Goal: Information Seeking & Learning: Learn about a topic

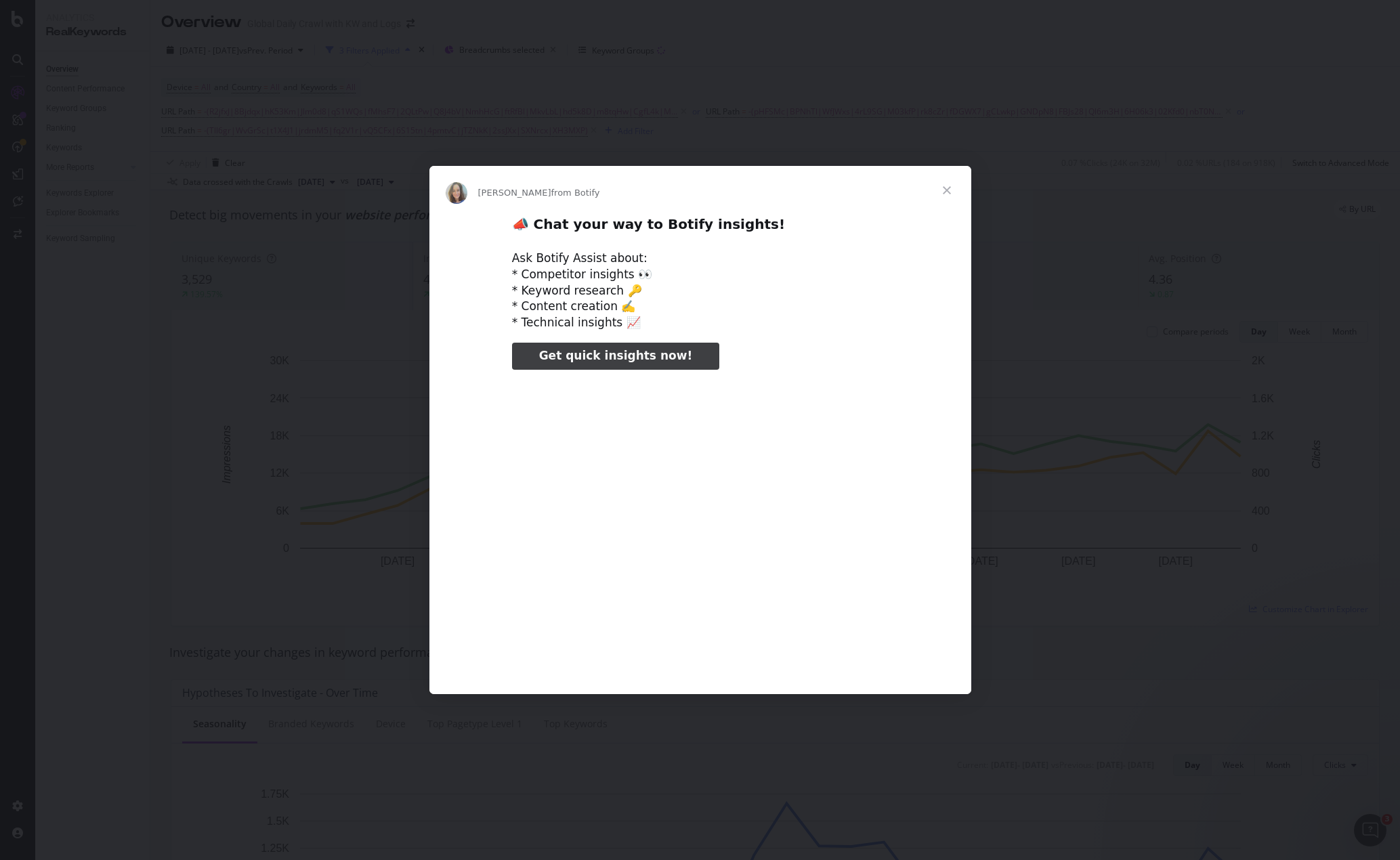
type input "48255"
click at [947, 186] on span "Close" at bounding box center [947, 190] width 49 height 49
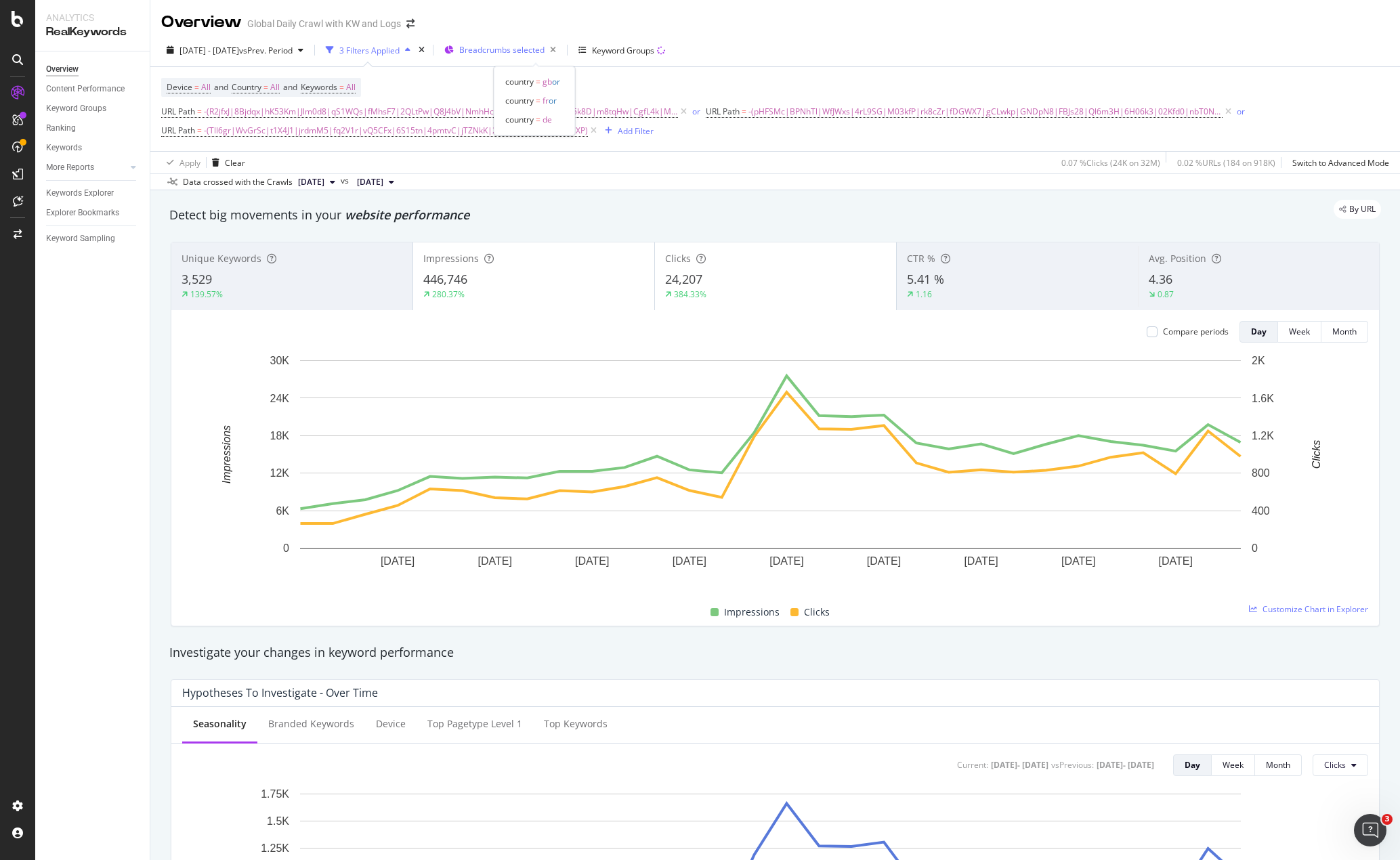
click at [515, 50] on span "Breadcrumbs selected" at bounding box center [502, 50] width 85 height 11
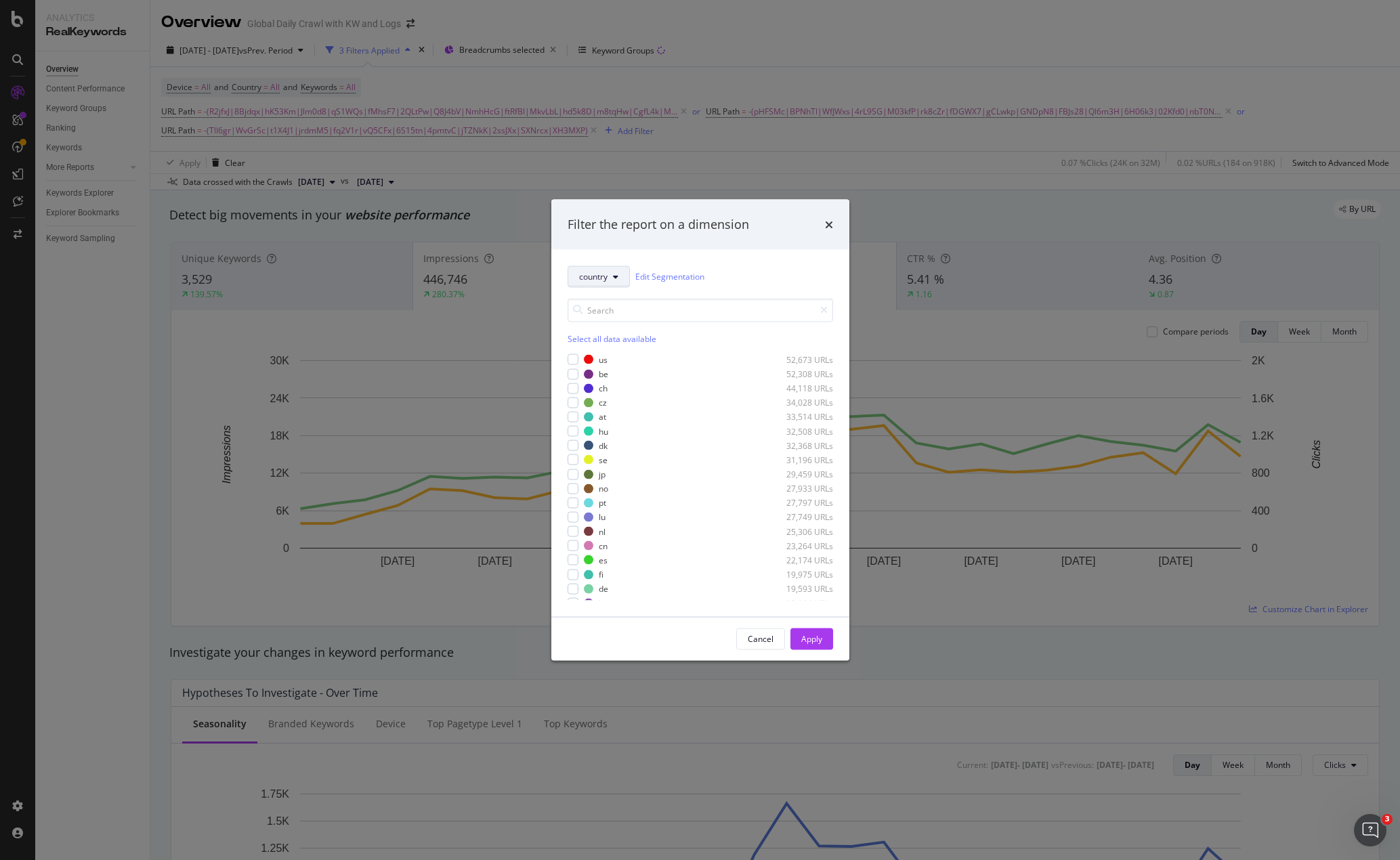
click at [602, 276] on span "country" at bounding box center [594, 276] width 28 height 11
click at [619, 360] on div "country" at bounding box center [629, 372] width 122 height 25
click at [753, 642] on div "Cancel" at bounding box center [760, 639] width 26 height 11
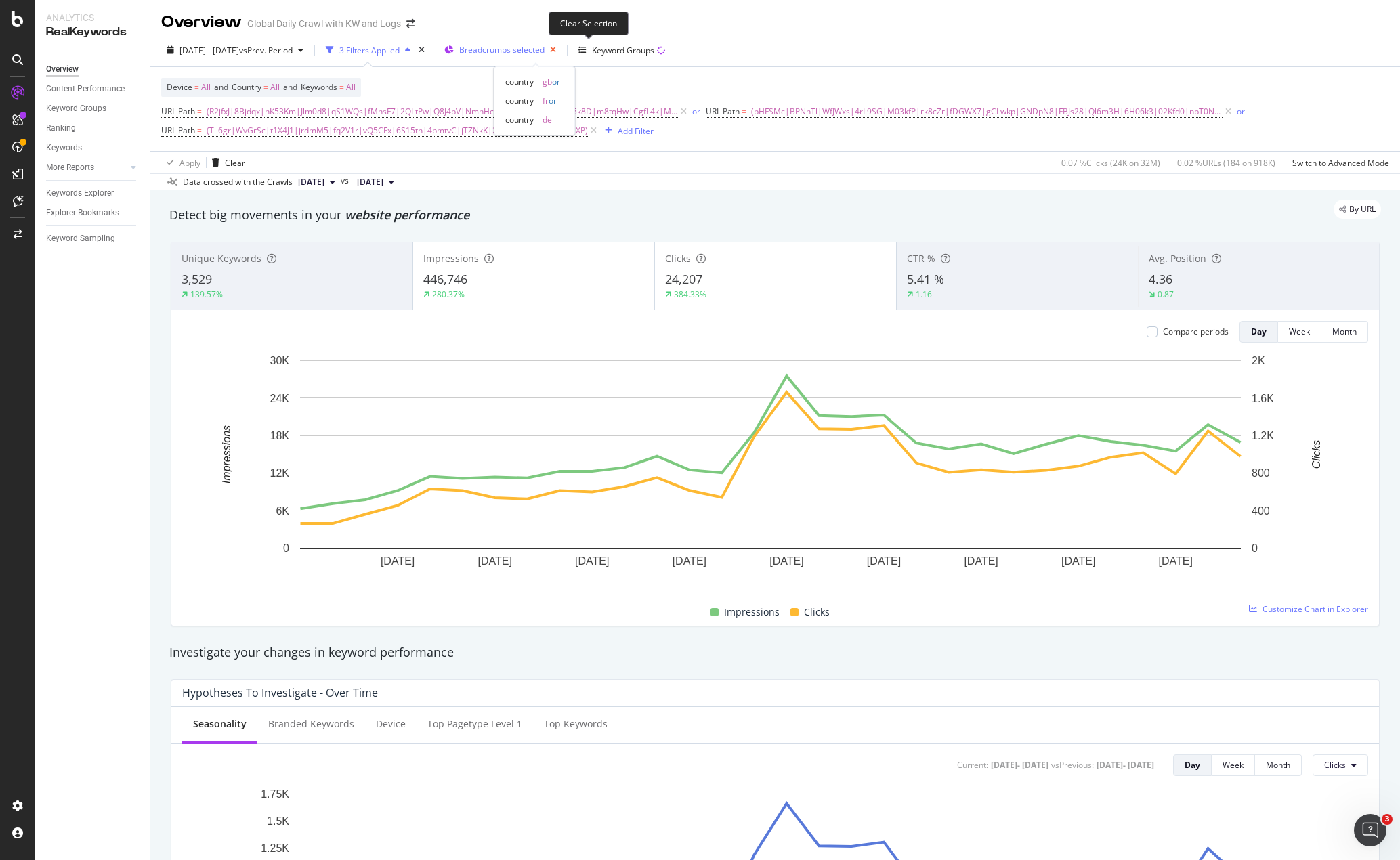
click at [561, 51] on icon "button" at bounding box center [553, 50] width 17 height 19
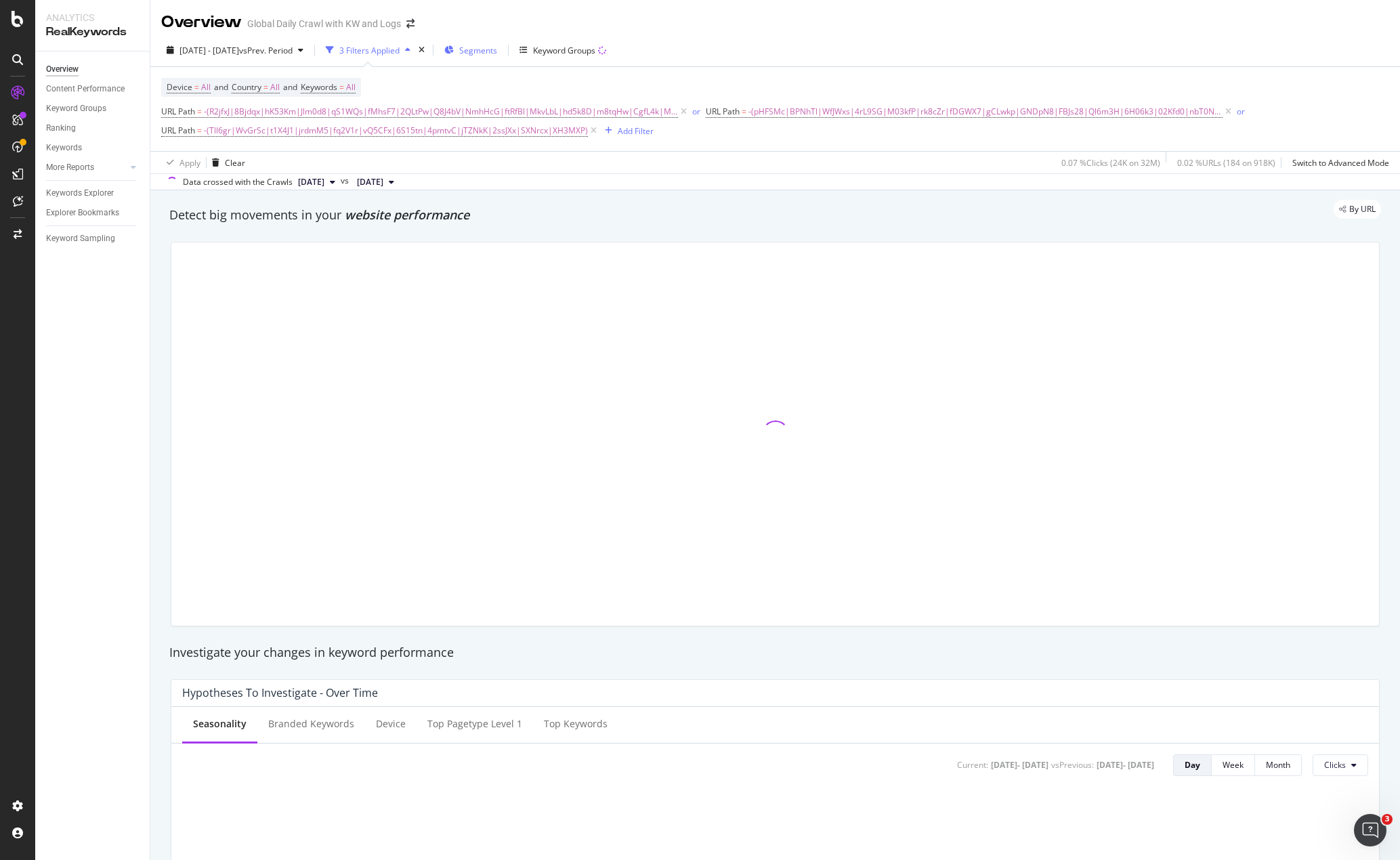
click at [497, 51] on span "Segments" at bounding box center [478, 50] width 38 height 11
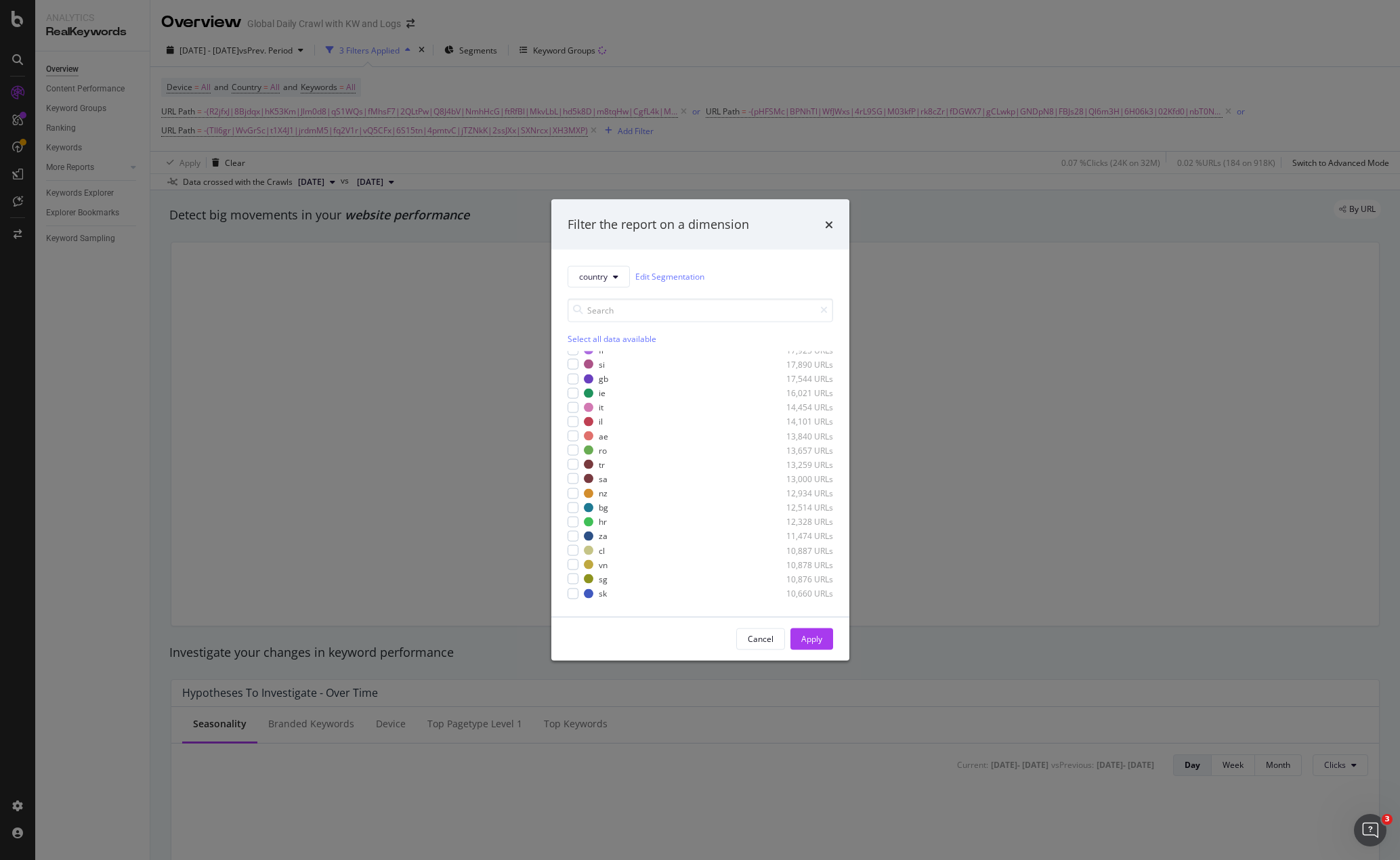
scroll to position [161, 0]
click at [571, 516] on div "modal" at bounding box center [573, 513] width 10 height 10
click at [806, 630] on div "Apply" at bounding box center [811, 638] width 21 height 20
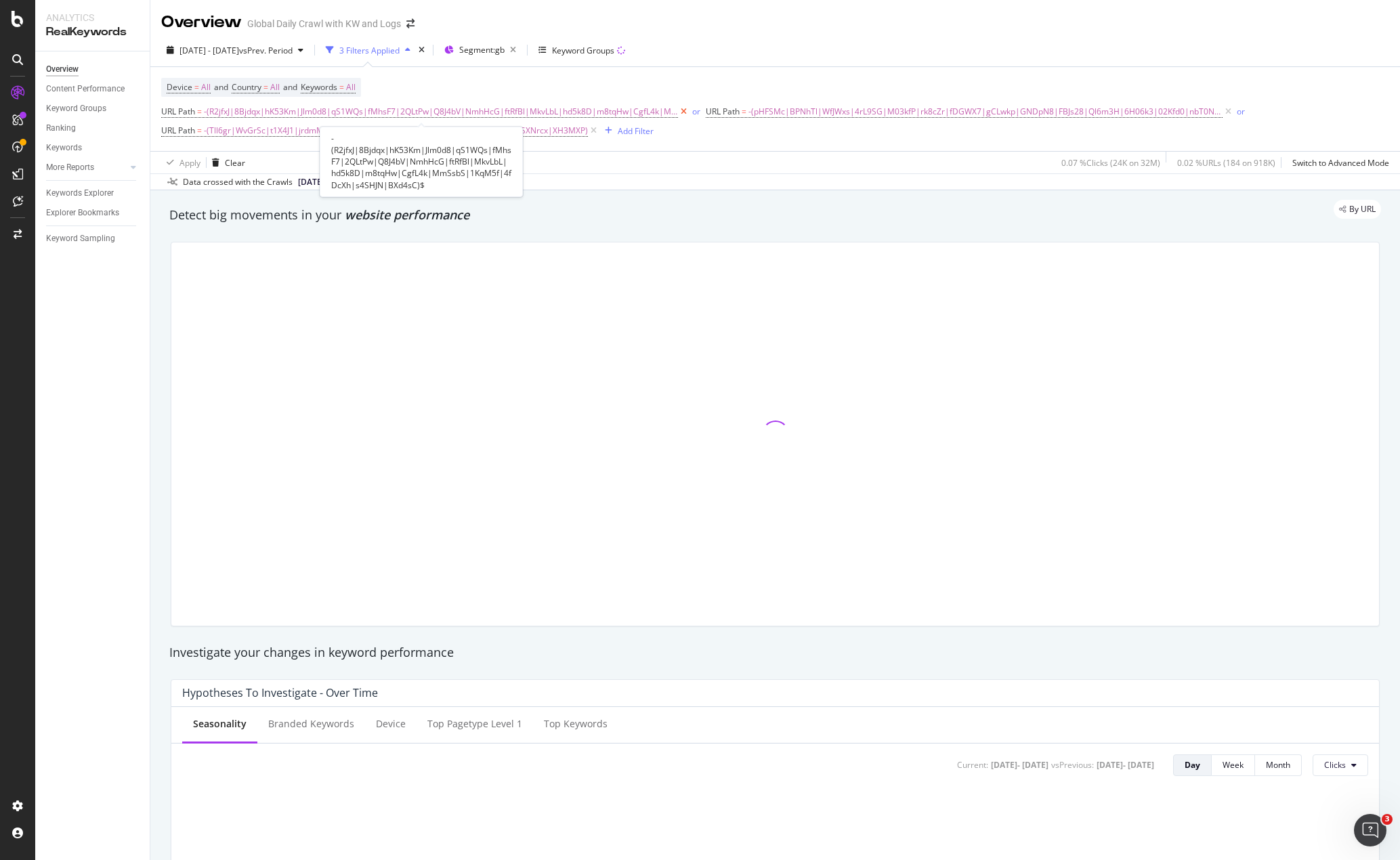
click at [678, 110] on icon at bounding box center [683, 112] width 11 height 13
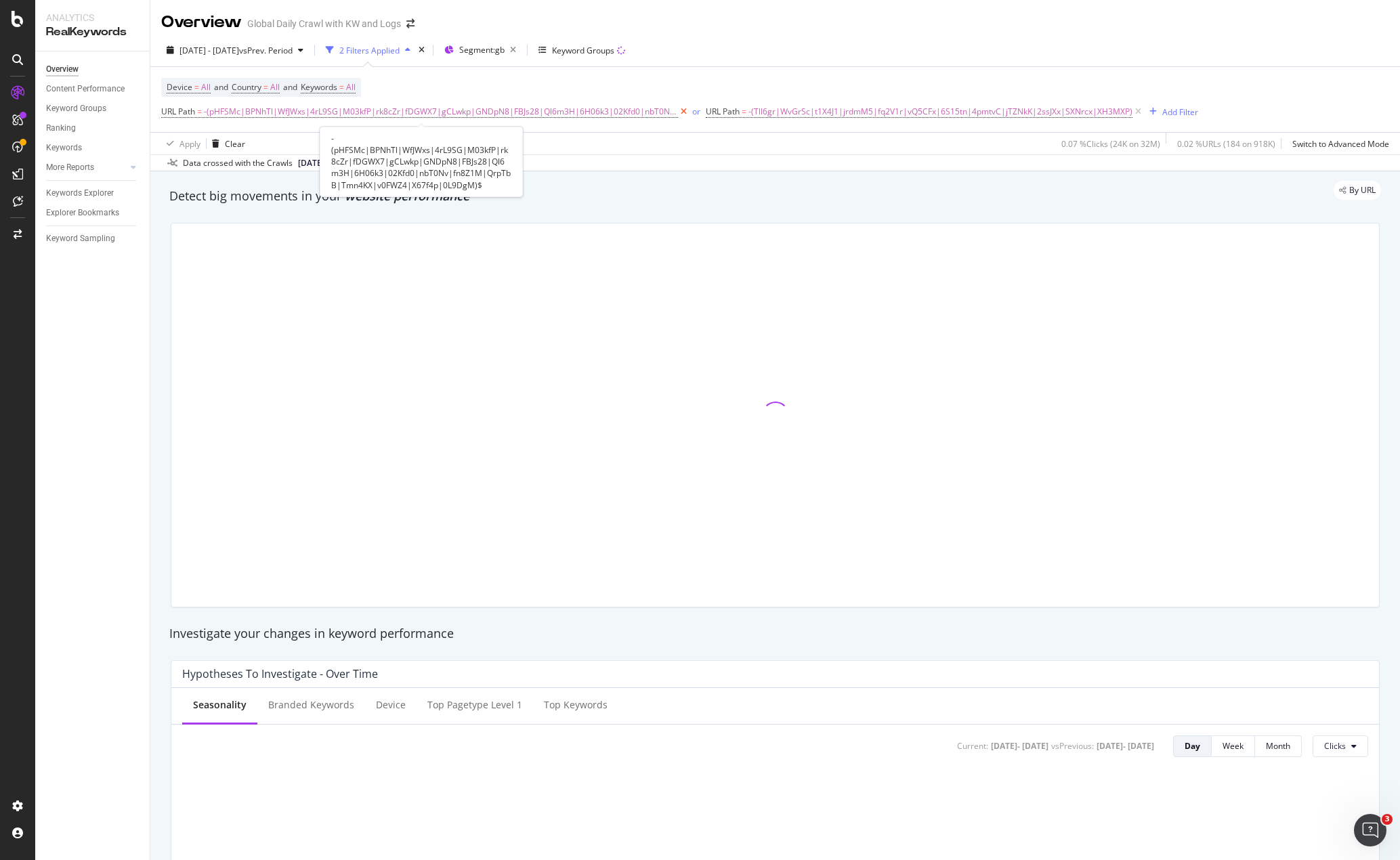
click at [678, 110] on icon at bounding box center [683, 112] width 11 height 13
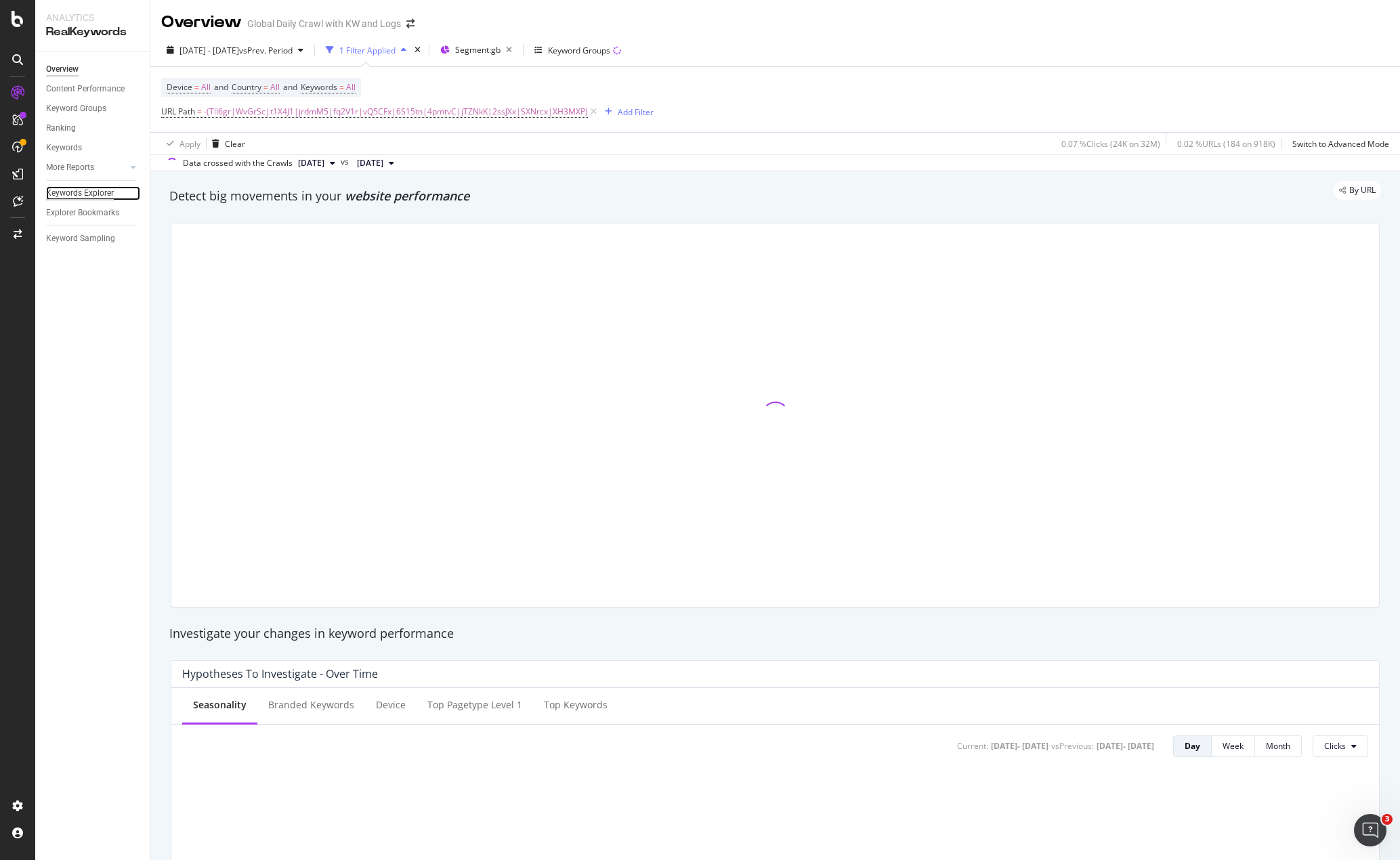
click at [80, 192] on div "Keywords Explorer" at bounding box center [80, 193] width 68 height 14
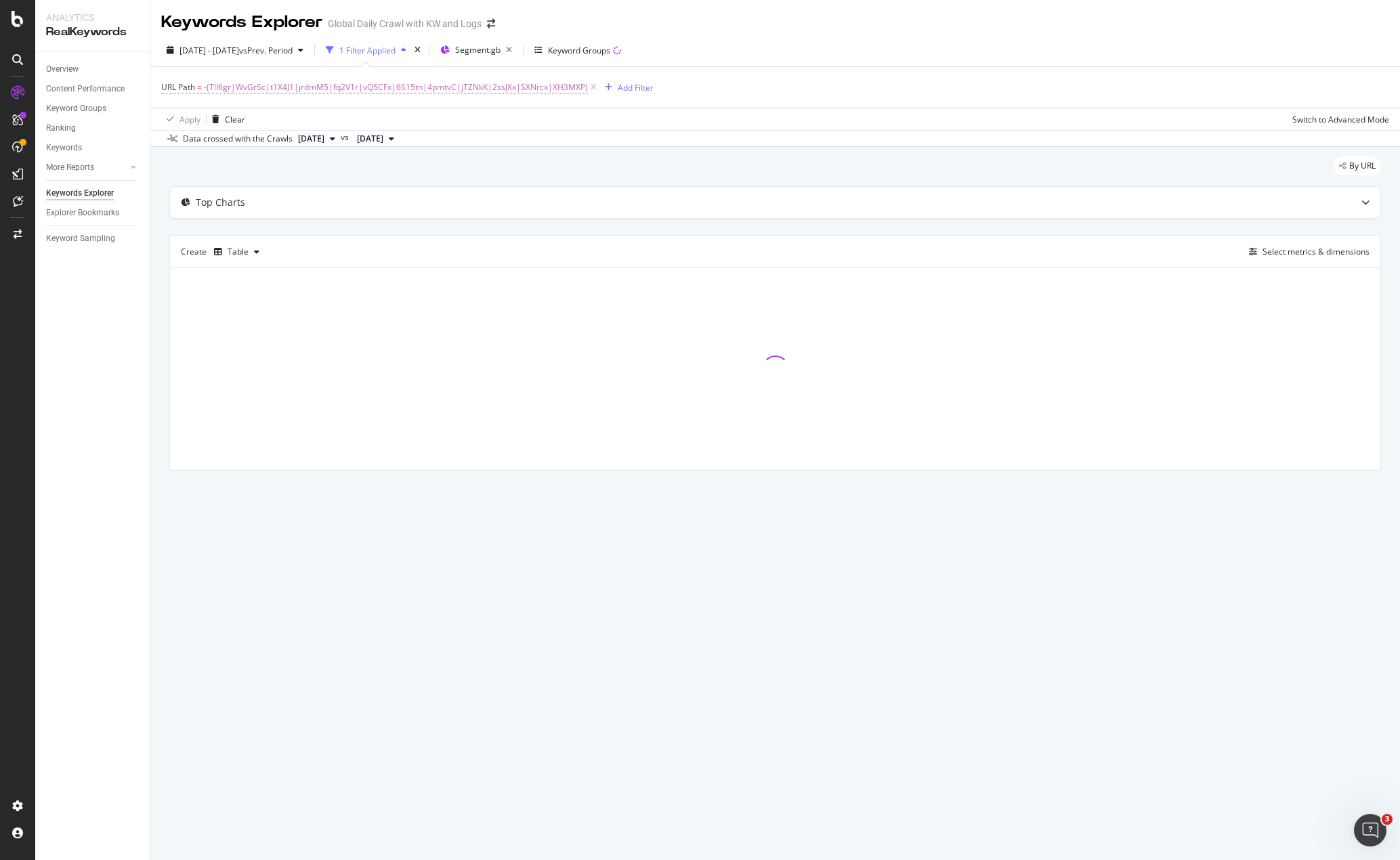
click at [337, 95] on span "-(Tll6gr|WvGrSc|t1X4J1|jrdmM5|fq2V1r|vQ5CFx|6S15tn|4pmtvC|jTZNkK|2ssJXx|SXNrcx|…" at bounding box center [396, 87] width 384 height 19
click at [332, 89] on div "URL Path Matches regex -(Tll6gr|WvGrSc|t1X4J1|jrdmM5|fq2V1r|vQ5CFx|6S15tn|4pmtv…" at bounding box center [247, 132] width 172 height 116
click at [370, 89] on span "-(Tll6gr|WvGrSc|t1X4J1|jrdmM5|fq2V1r|vQ5CFx|6S15tn|4pmtvC|jTZNkK|2ssJXx|SXNrcx|…" at bounding box center [396, 87] width 384 height 19
click at [188, 130] on div "Matches regex" at bounding box center [246, 118] width 149 height 22
click at [170, 93] on div "URL Path" at bounding box center [247, 86] width 160 height 23
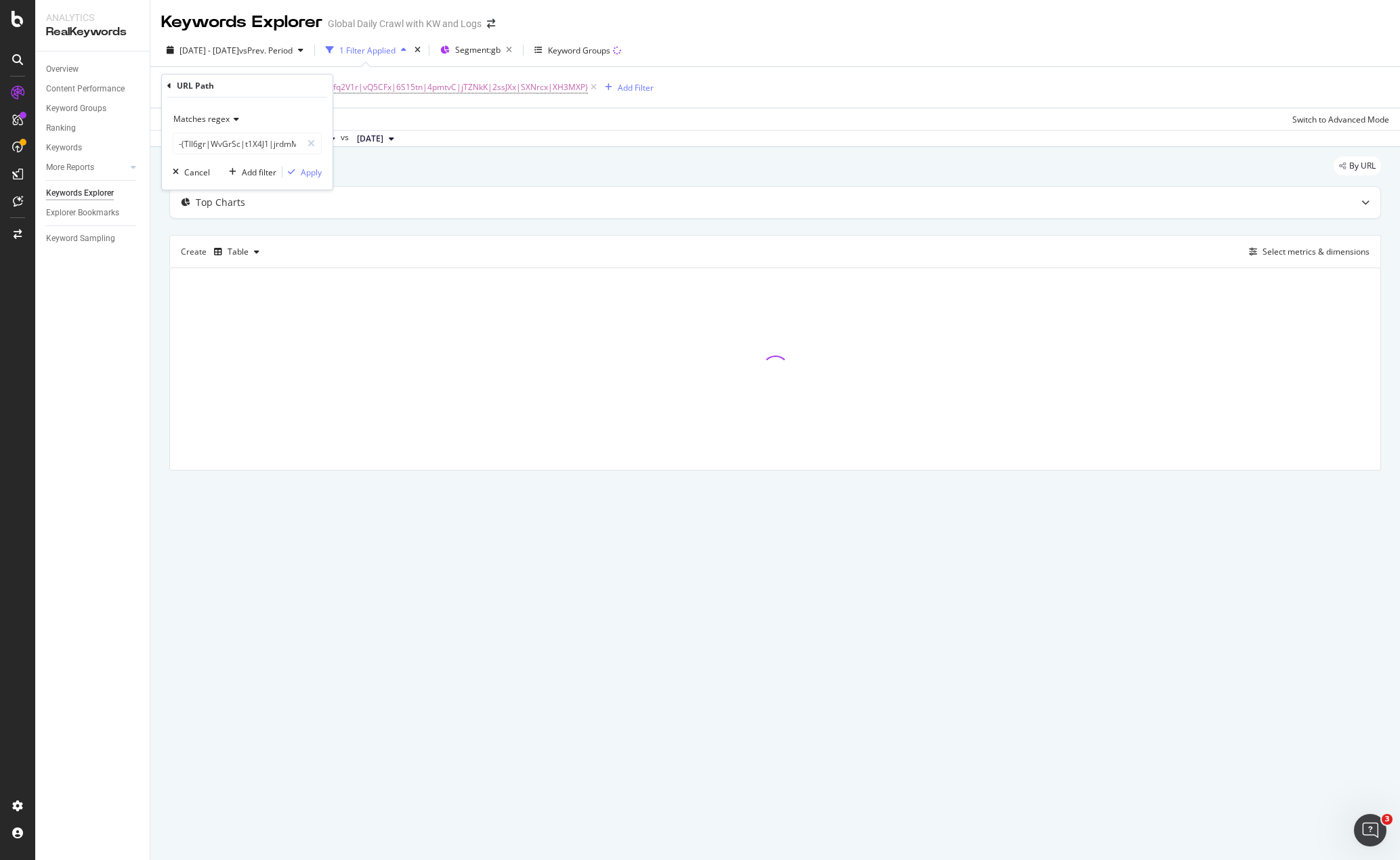
click at [168, 87] on icon at bounding box center [169, 86] width 4 height 9
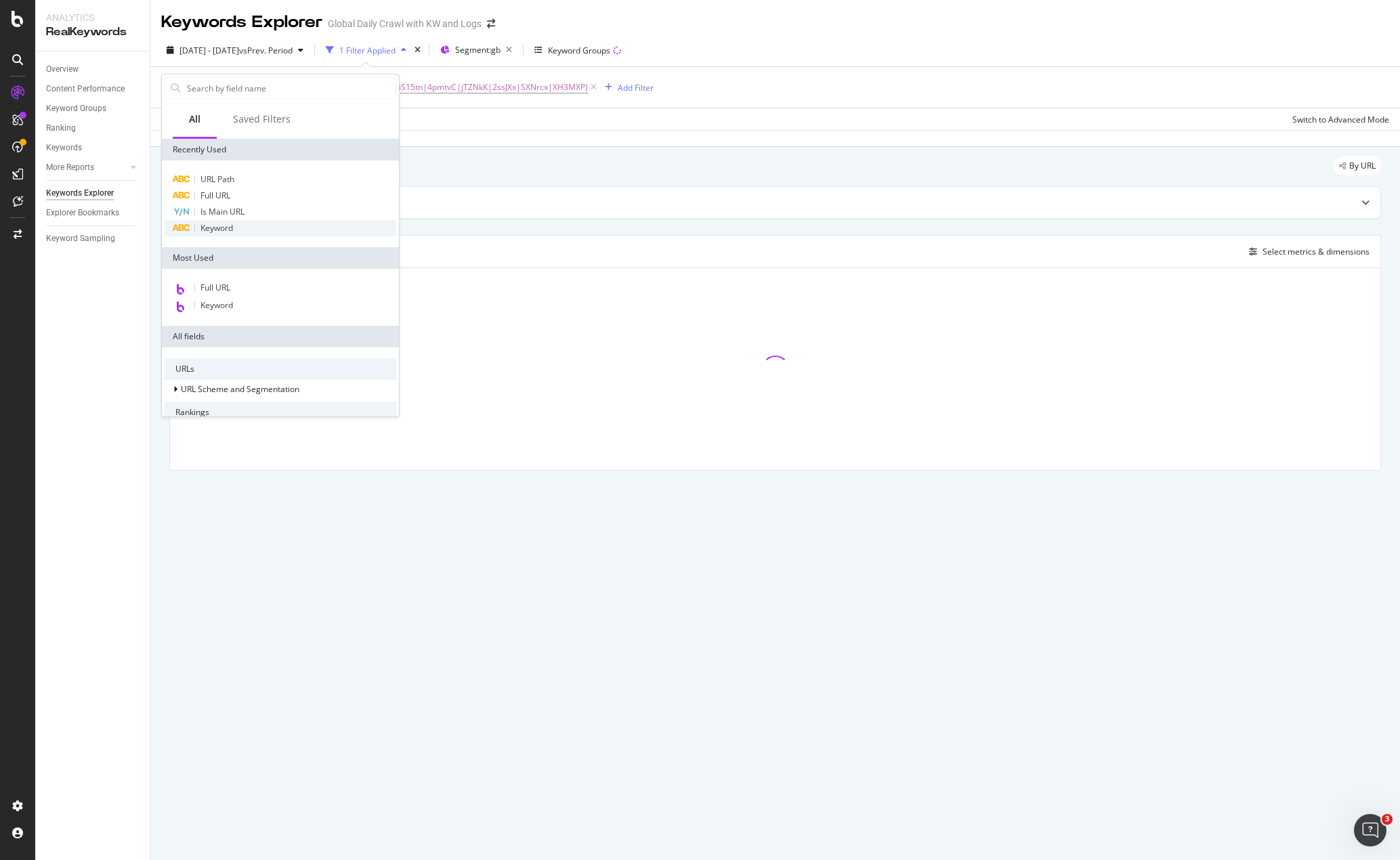
click at [256, 234] on div "Keyword" at bounding box center [280, 228] width 232 height 16
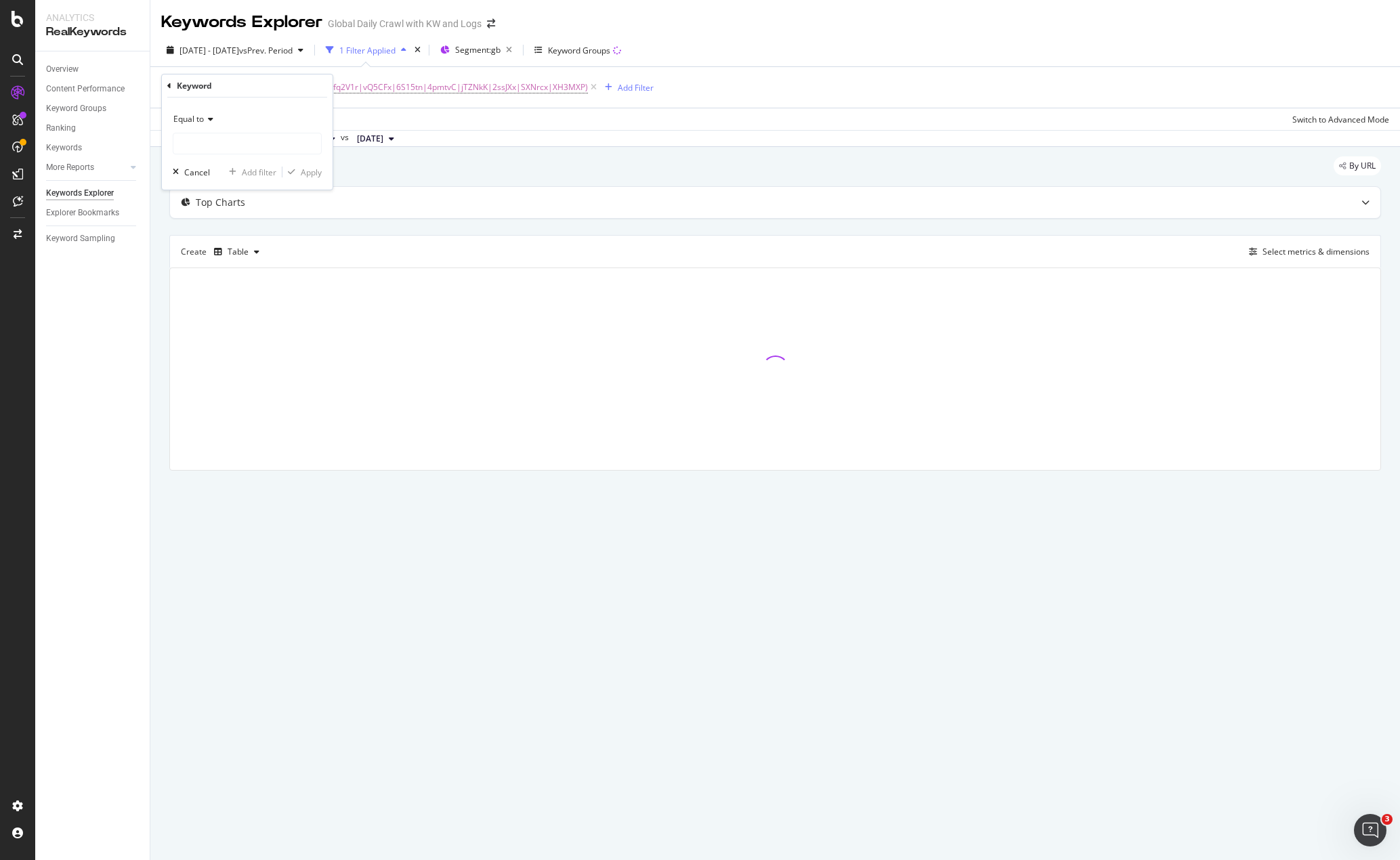
click at [195, 120] on span "Equal to" at bounding box center [188, 118] width 30 height 11
click at [194, 114] on span "Equal to" at bounding box center [188, 118] width 30 height 11
click at [189, 118] on span "Equal to" at bounding box center [188, 118] width 30 height 11
click at [204, 246] on div "Contains" at bounding box center [248, 253] width 145 height 18
click at [205, 144] on input "text" at bounding box center [247, 143] width 148 height 22
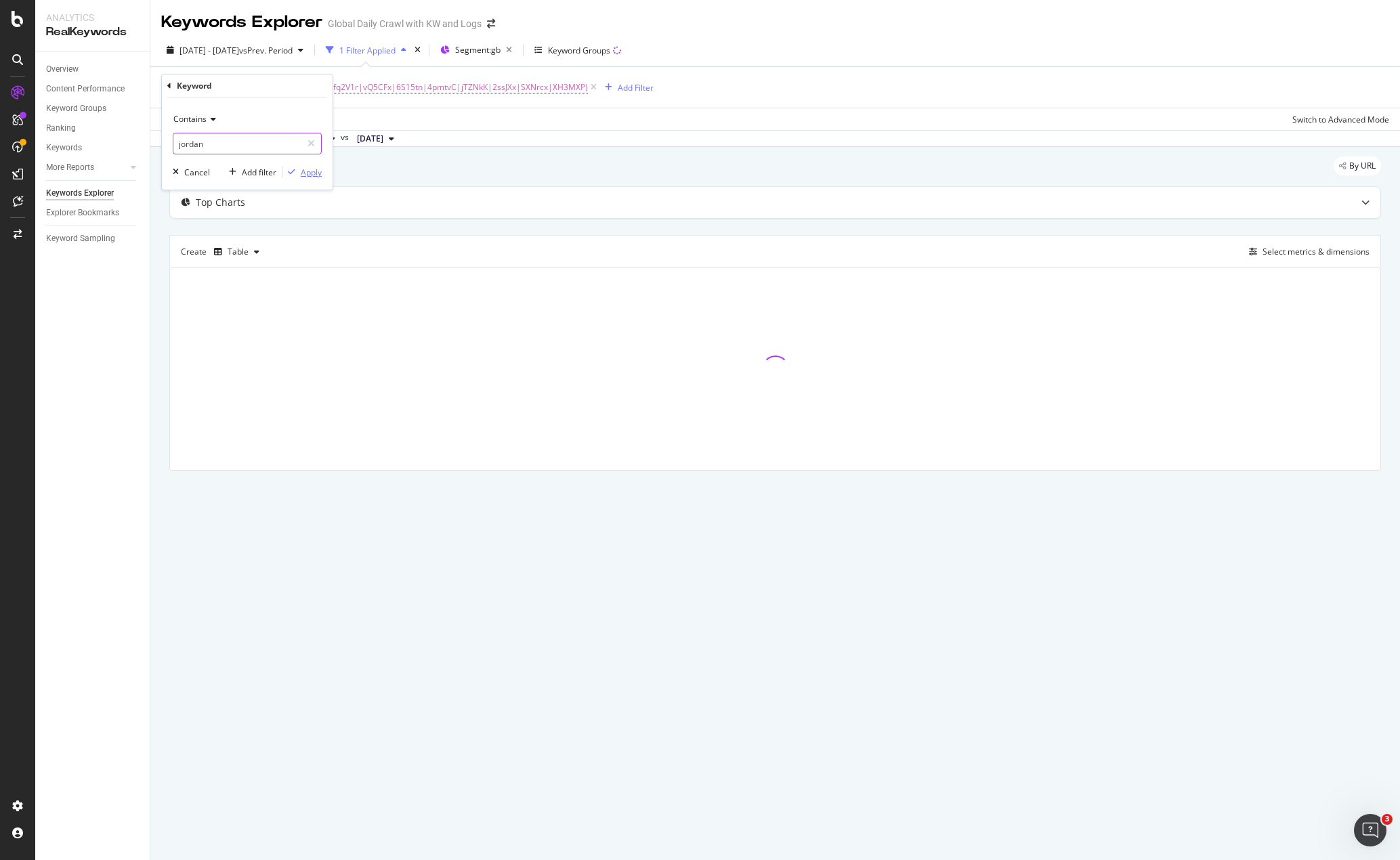
type input "jordan"
click at [310, 167] on div "Apply" at bounding box center [311, 172] width 21 height 11
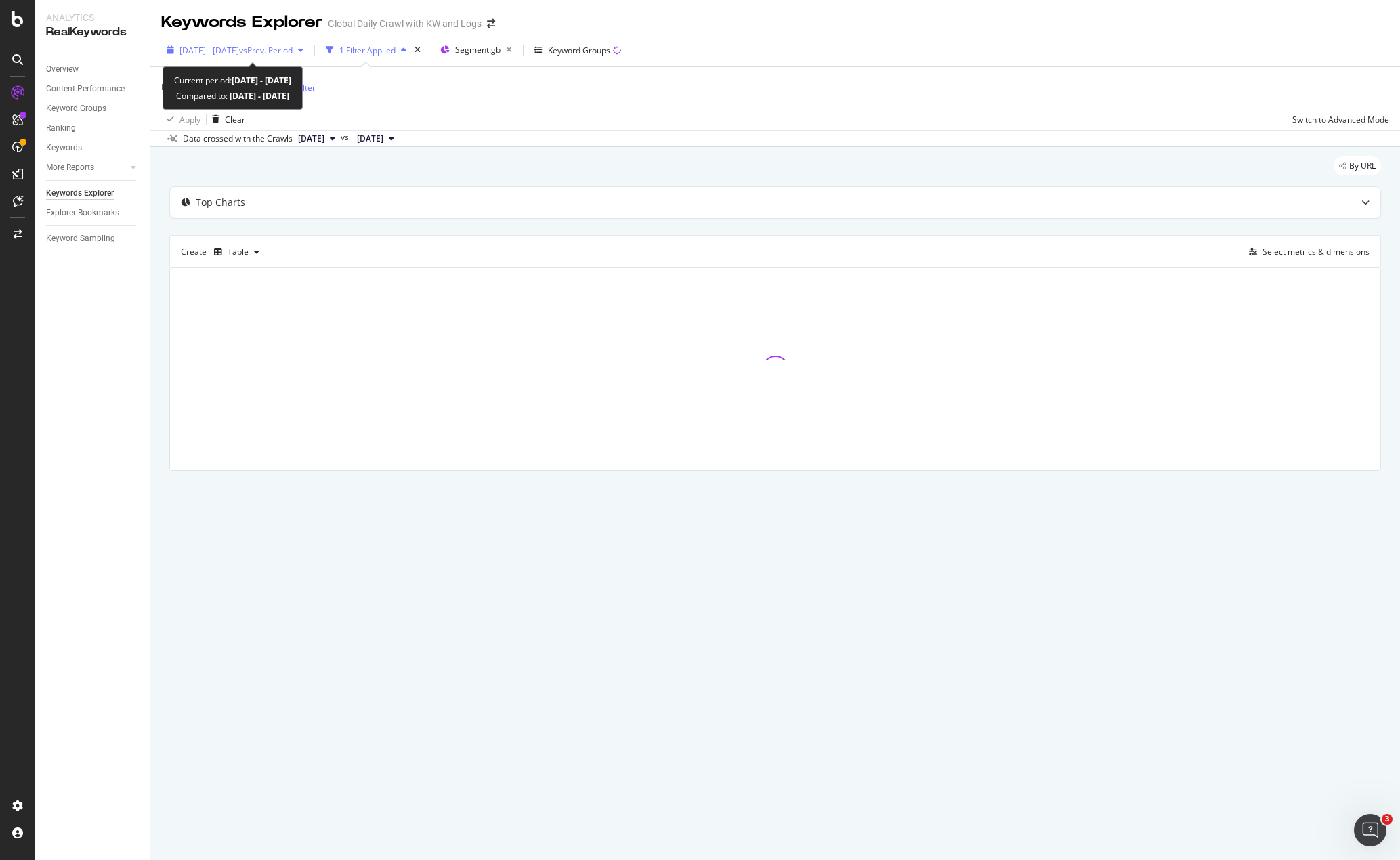
click at [239, 50] on span "[DATE] - [DATE]" at bounding box center [209, 50] width 60 height 11
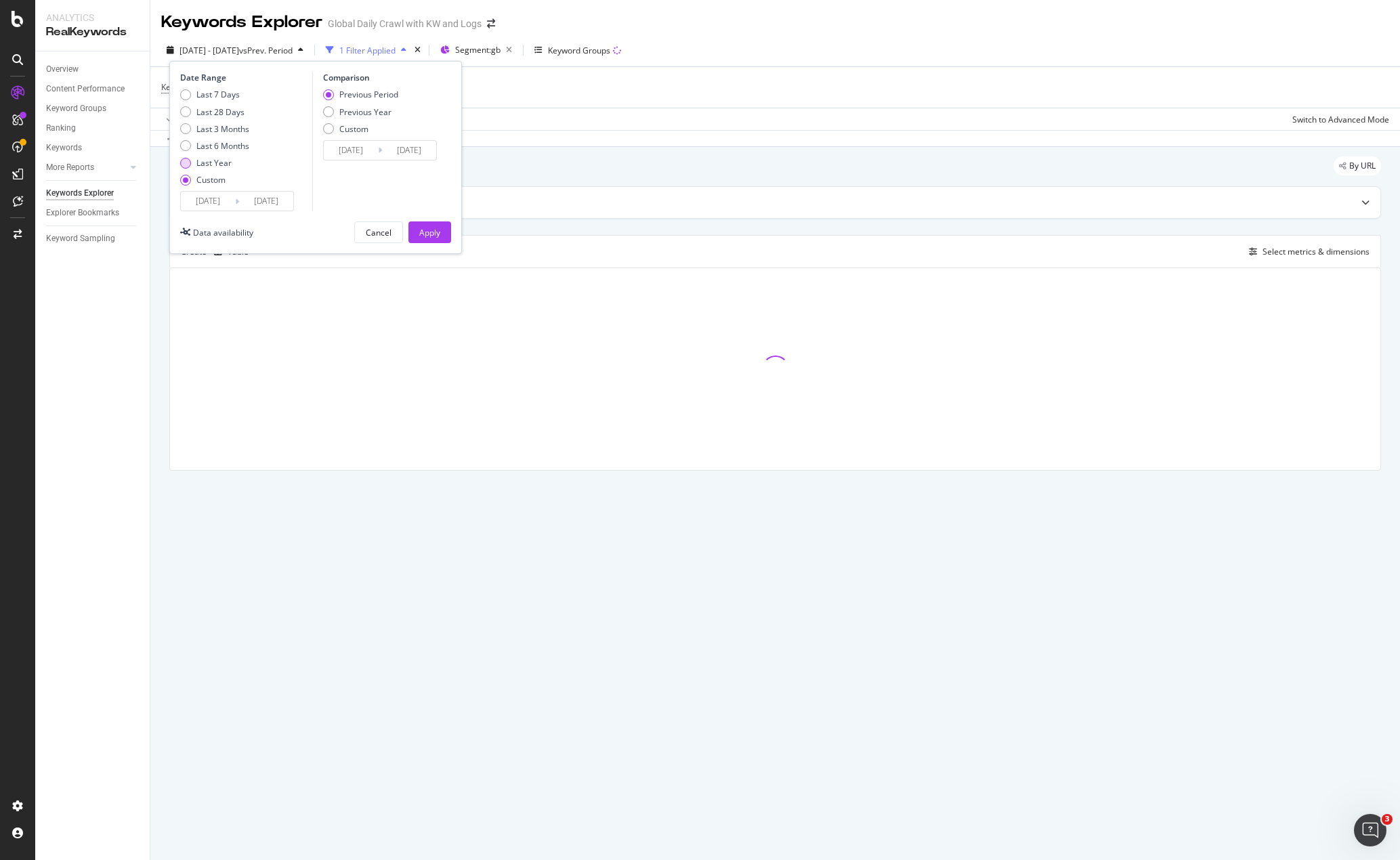
click at [186, 159] on div "Last Year" at bounding box center [185, 163] width 10 height 10
type input "[DATE]"
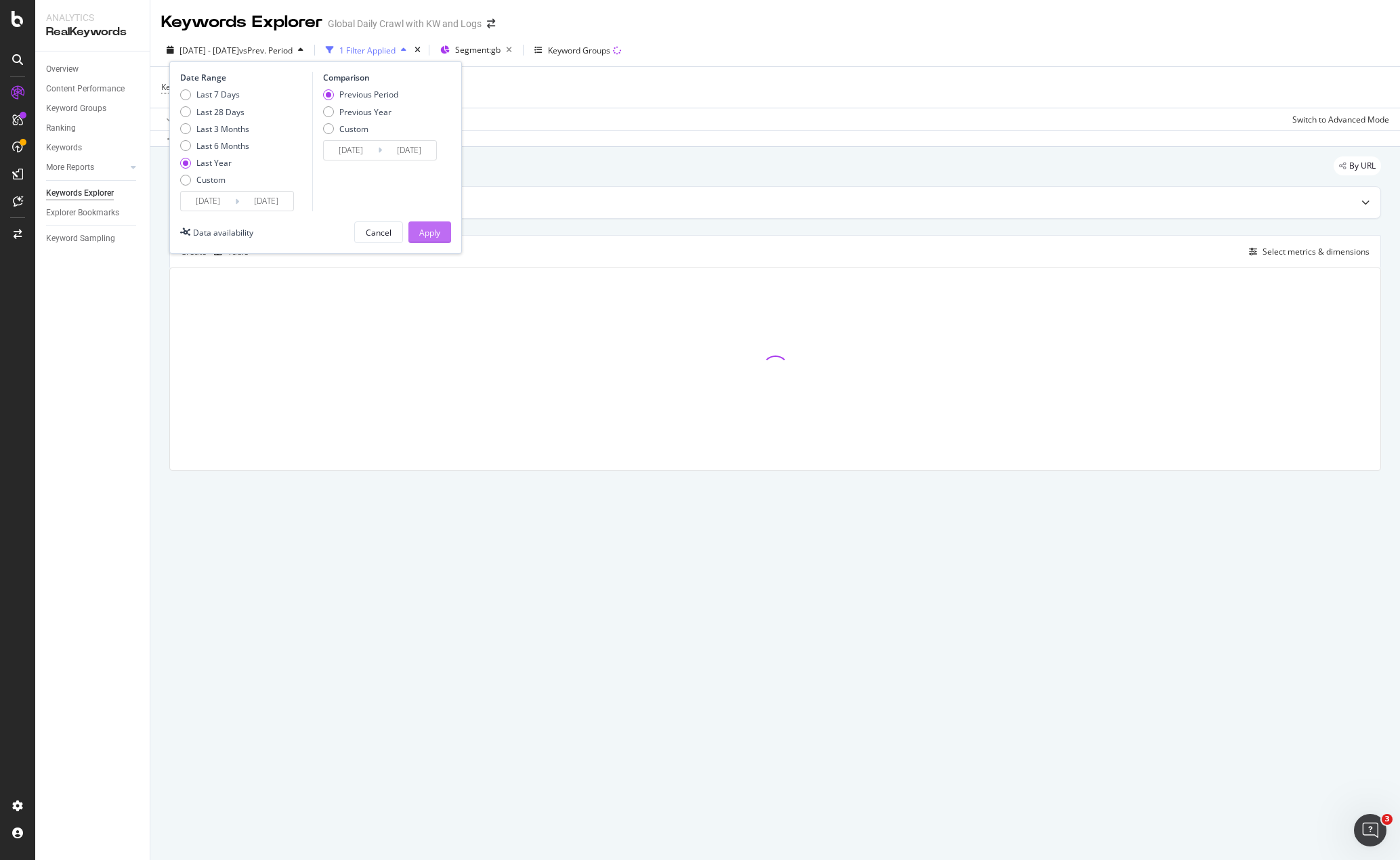
click at [429, 240] on div "Apply" at bounding box center [430, 232] width 21 height 20
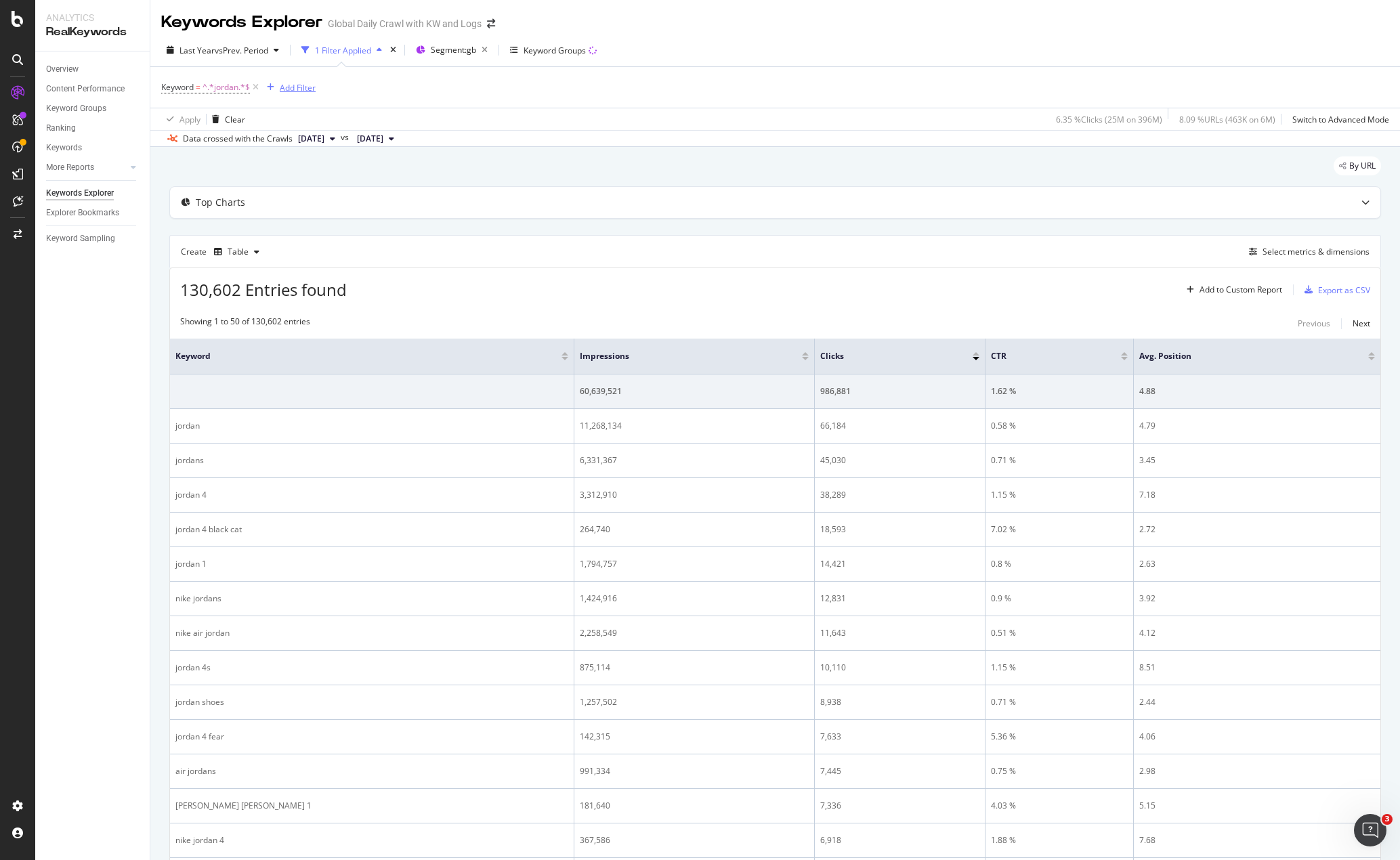
click at [289, 93] on div "Add Filter" at bounding box center [297, 88] width 36 height 11
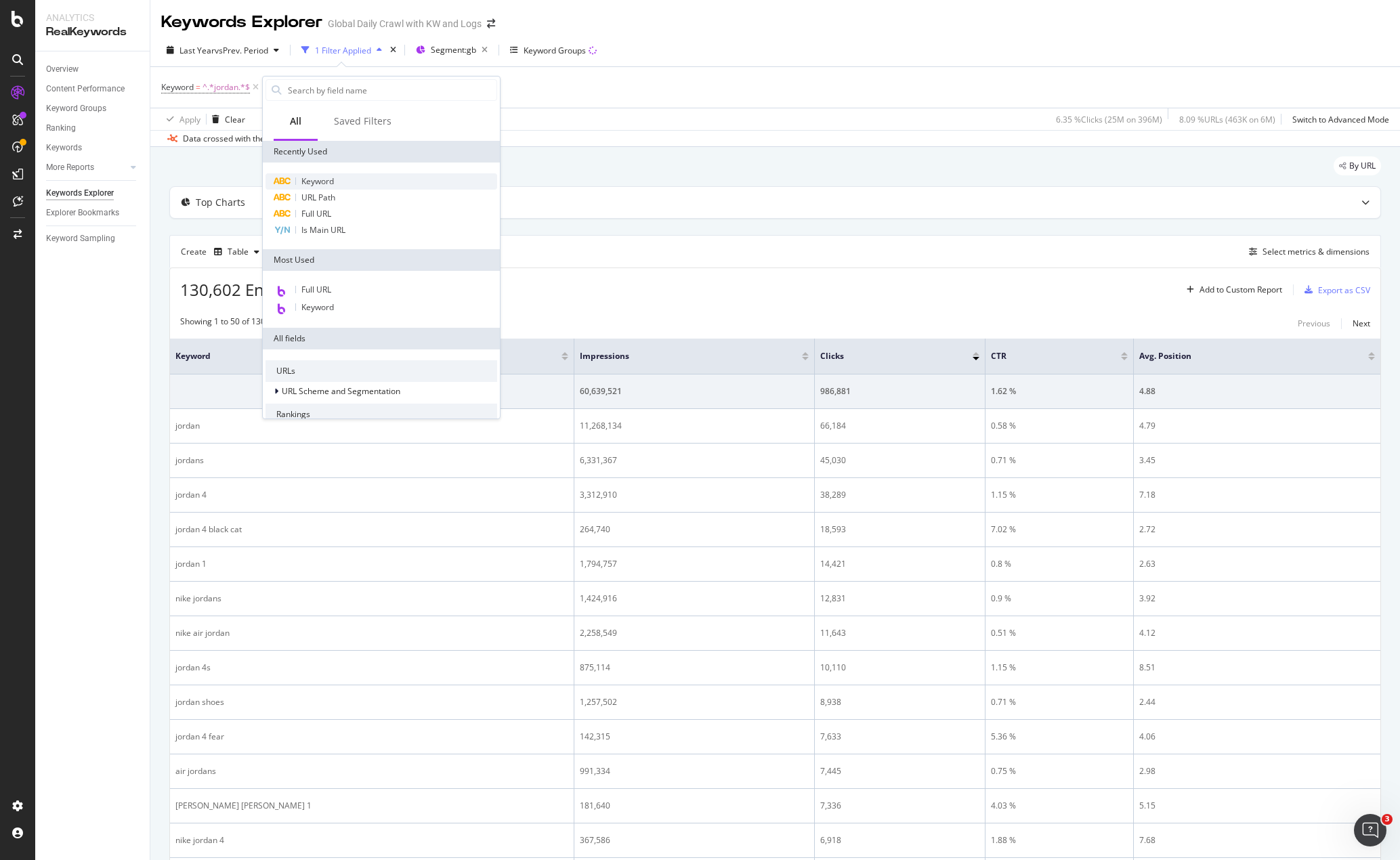
click at [327, 175] on span "Keyword" at bounding box center [317, 181] width 32 height 11
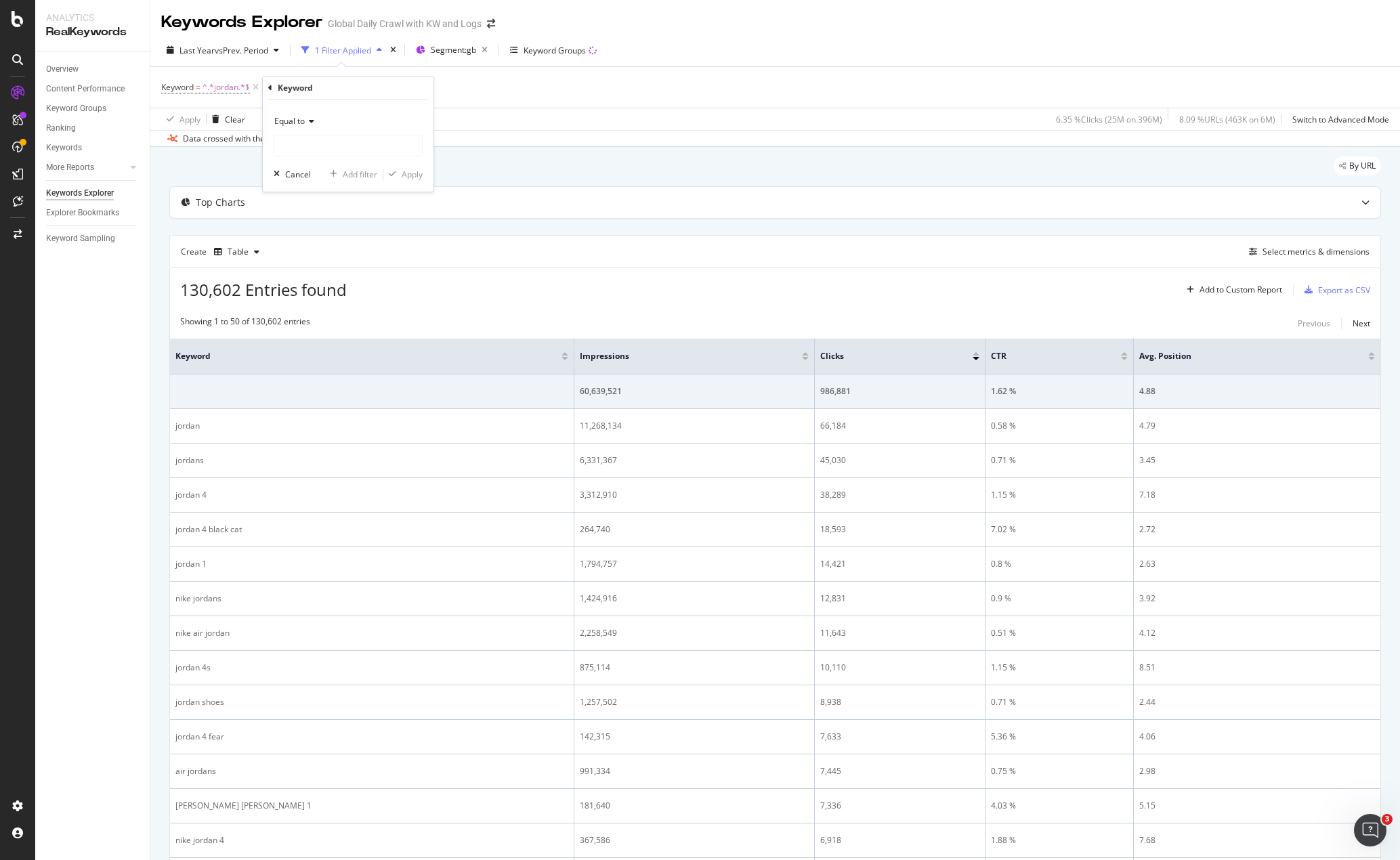
click at [310, 117] on icon at bounding box center [310, 121] width 9 height 9
click at [302, 284] on span "Matches regex" at bounding box center [308, 290] width 56 height 11
click at [301, 143] on input "text" at bounding box center [348, 145] width 148 height 22
paste input "(?i)jordan.*(winter|coat|coats|jacket|jackets|parka|hoodie|hoodies|fleece|fleec…"
drag, startPoint x: 334, startPoint y: 149, endPoint x: 132, endPoint y: 149, distance: 202.0
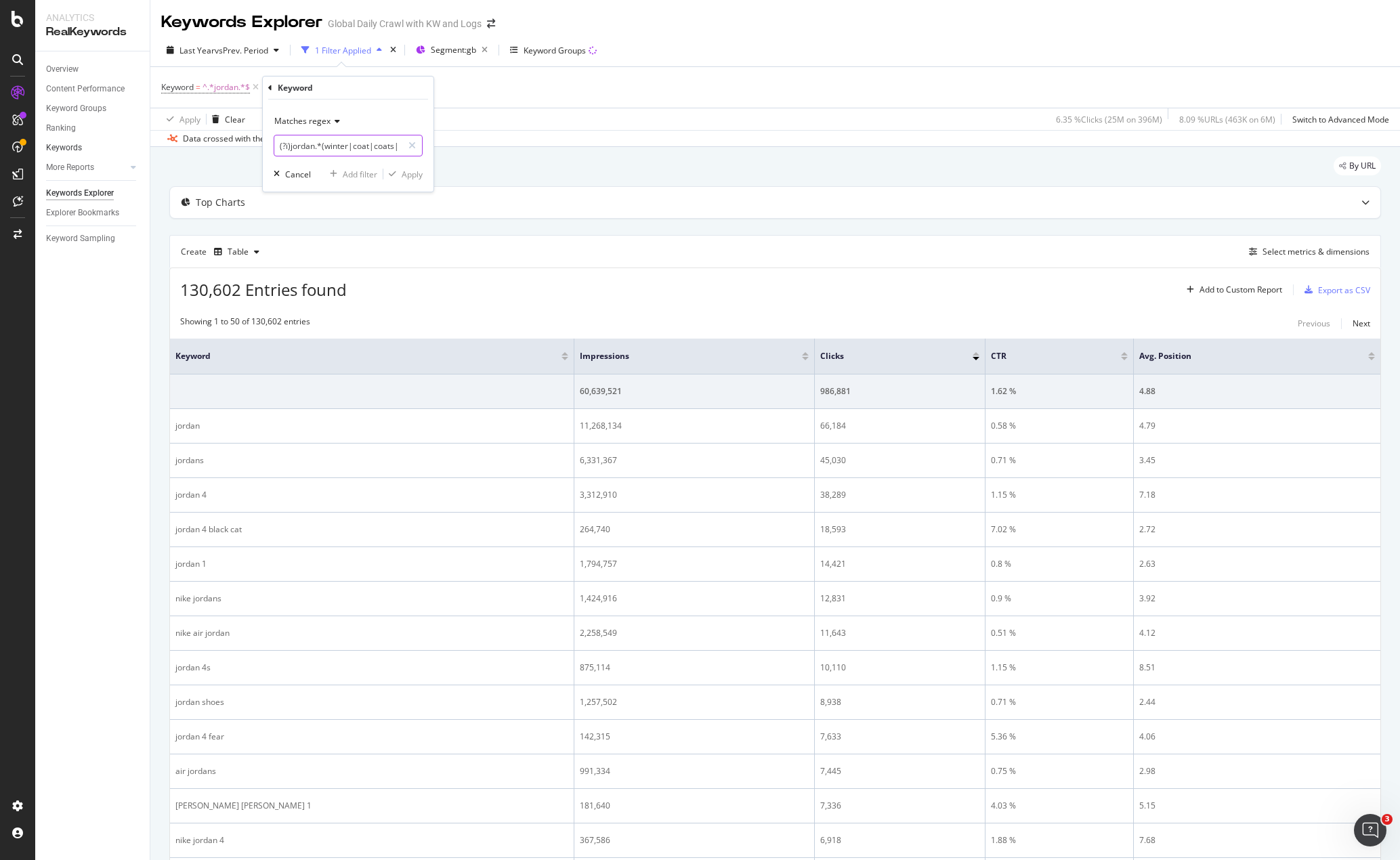
click at [132, 149] on body "Analytics RealKeywords Overview Content Performance Keyword Groups Ranking Keyw…" at bounding box center [700, 430] width 1400 height 860
drag, startPoint x: 323, startPoint y: 146, endPoint x: 242, endPoint y: 146, distance: 81.0
click at [242, 146] on body "Analytics RealKeywords Overview Content Performance Keyword Groups Ranking Keyw…" at bounding box center [700, 430] width 1400 height 860
paste input ")"
drag, startPoint x: 315, startPoint y: 153, endPoint x: 194, endPoint y: 161, distance: 121.3
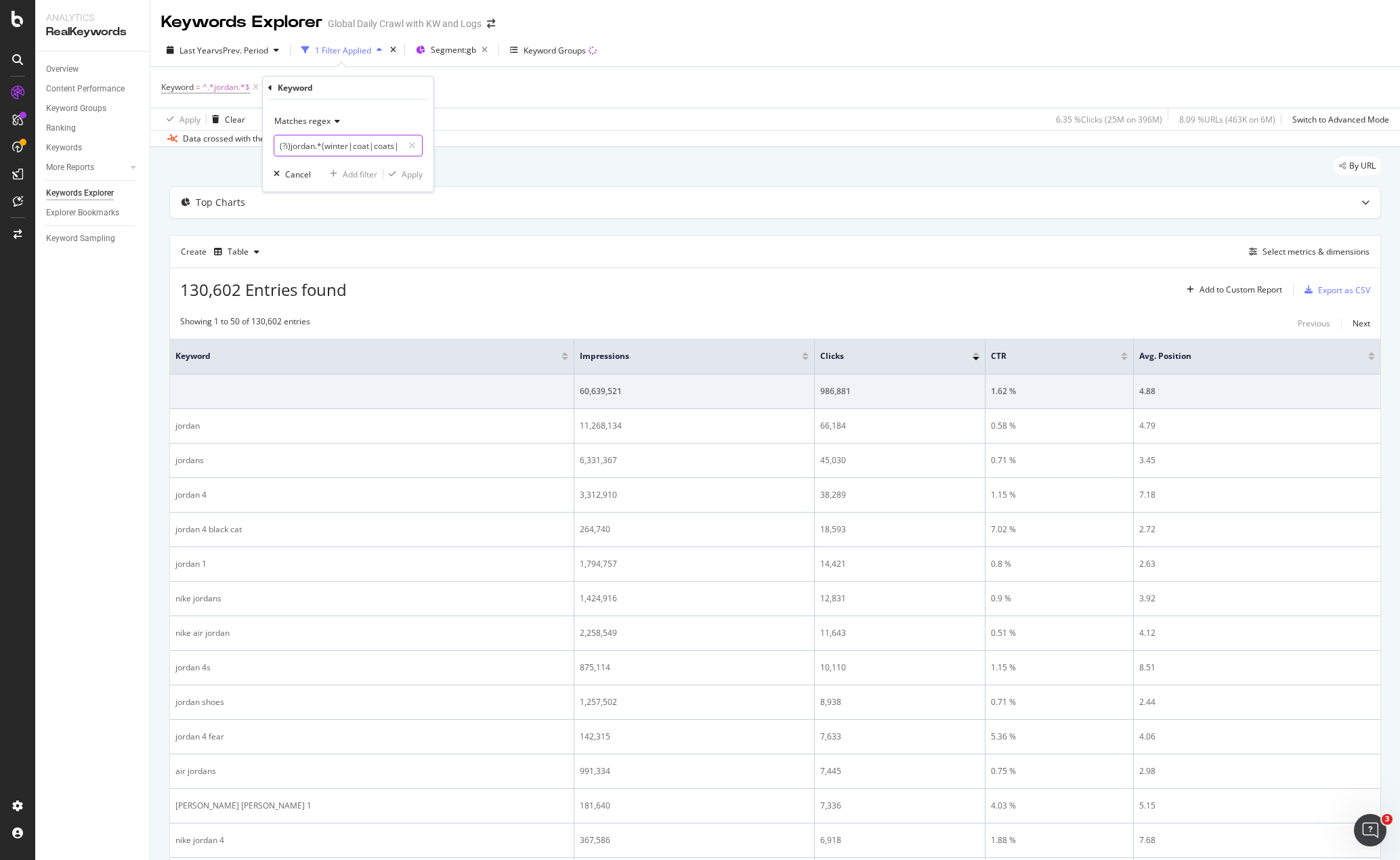
click at [194, 161] on body "Analytics RealKeywords Overview Content Performance Keyword Groups Ranking Keyw…" at bounding box center [700, 430] width 1400 height 860
click at [323, 144] on input "(?i)jordan.*(winter|coat|coats|jacket|jackets|parka|hoodie|hoodies|fleece|fleec…" at bounding box center [338, 145] width 128 height 22
type input "winter|coat|coats|jacket|jackets|parka|hoodie|hoodies|fleece|fleeces|puffer|dow…"
click at [425, 178] on div "Matches regex winter|coat|coats|jacket|jackets|parka|hoodie|hoodies|fleece|flee…" at bounding box center [348, 145] width 170 height 92
click at [411, 170] on div "Apply" at bounding box center [412, 174] width 21 height 11
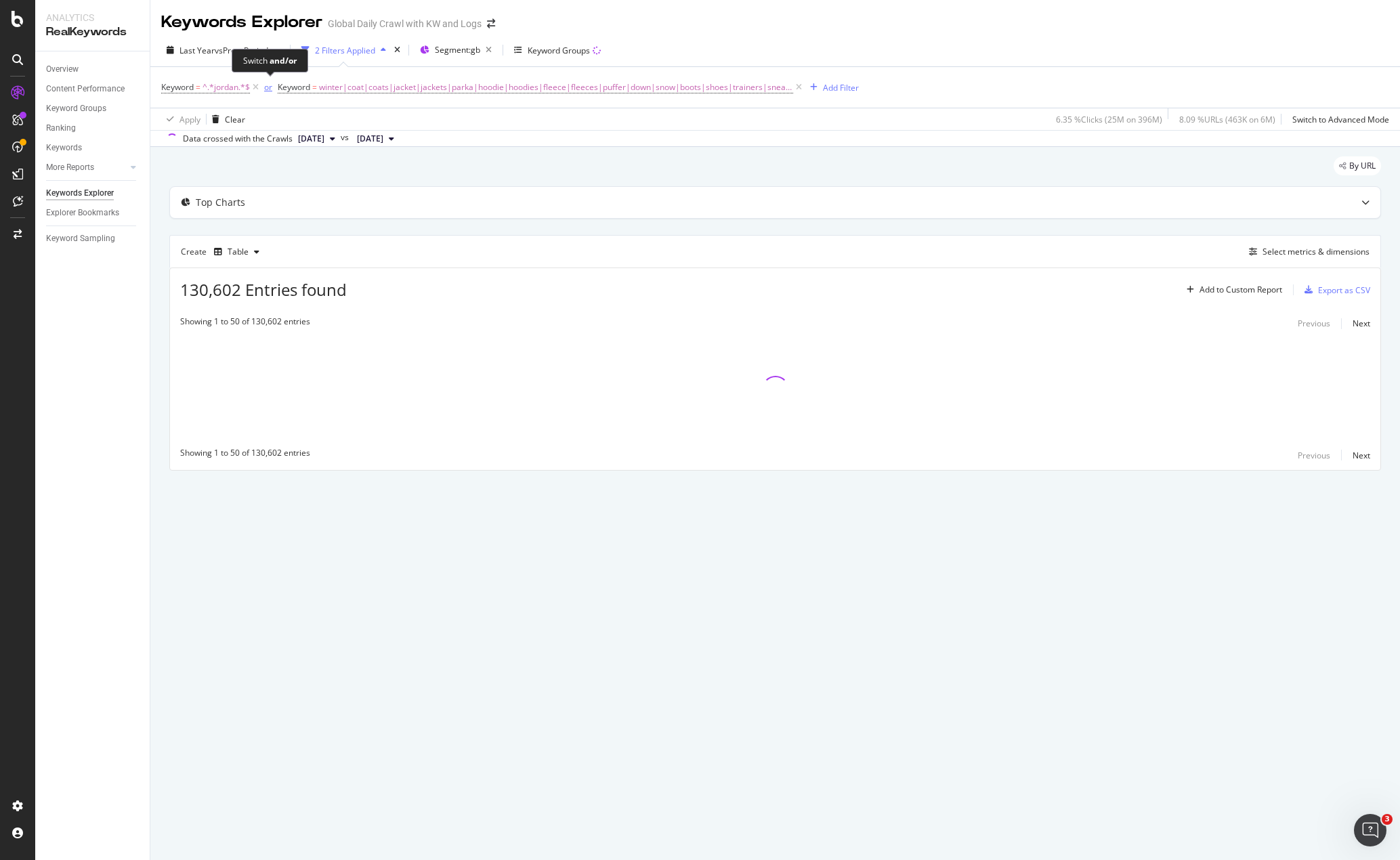
click at [265, 89] on div "or" at bounding box center [268, 87] width 9 height 11
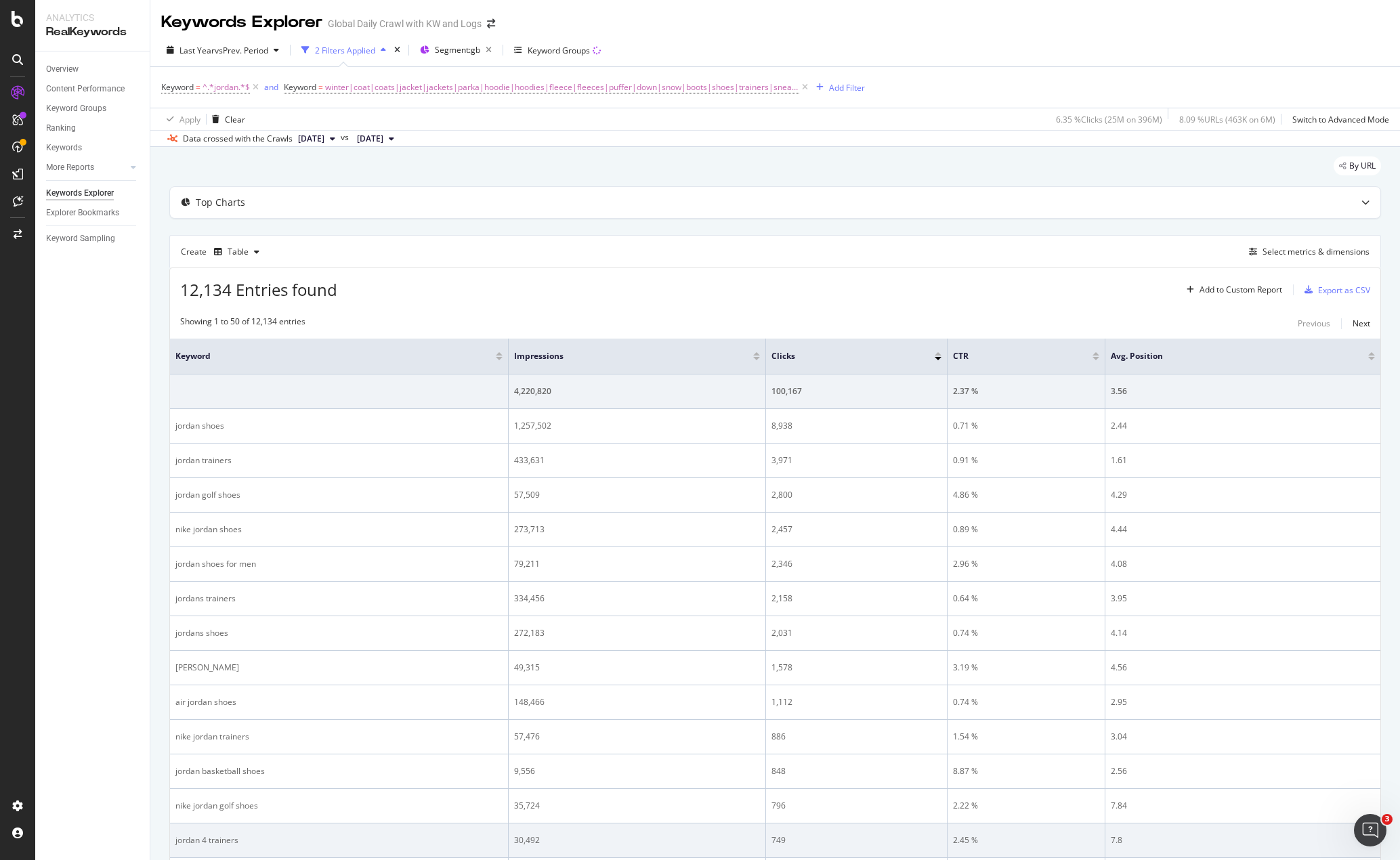
drag, startPoint x: 511, startPoint y: 263, endPoint x: 466, endPoint y: 841, distance: 579.7
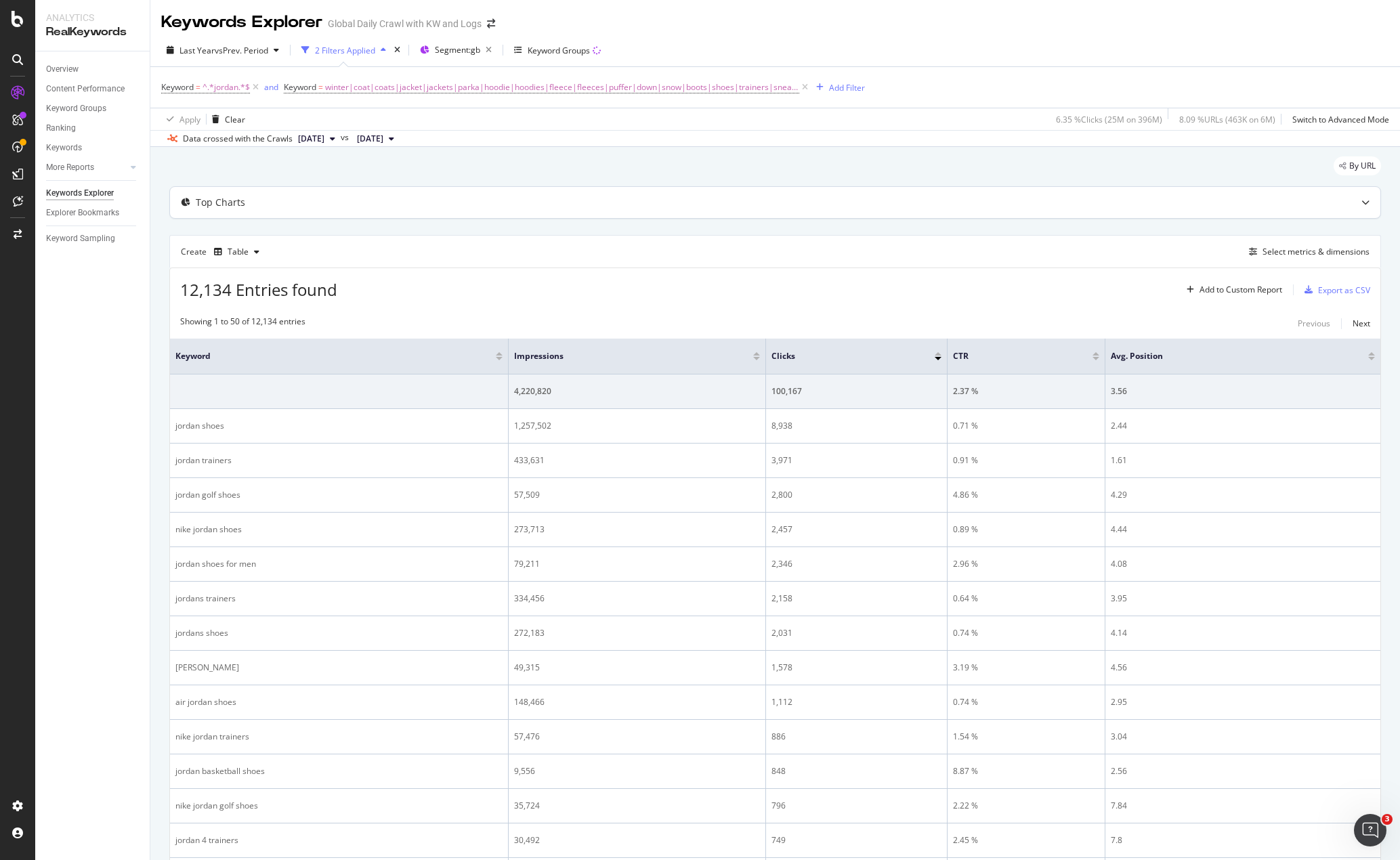
click at [727, 211] on div "Top Charts" at bounding box center [775, 202] width 1210 height 31
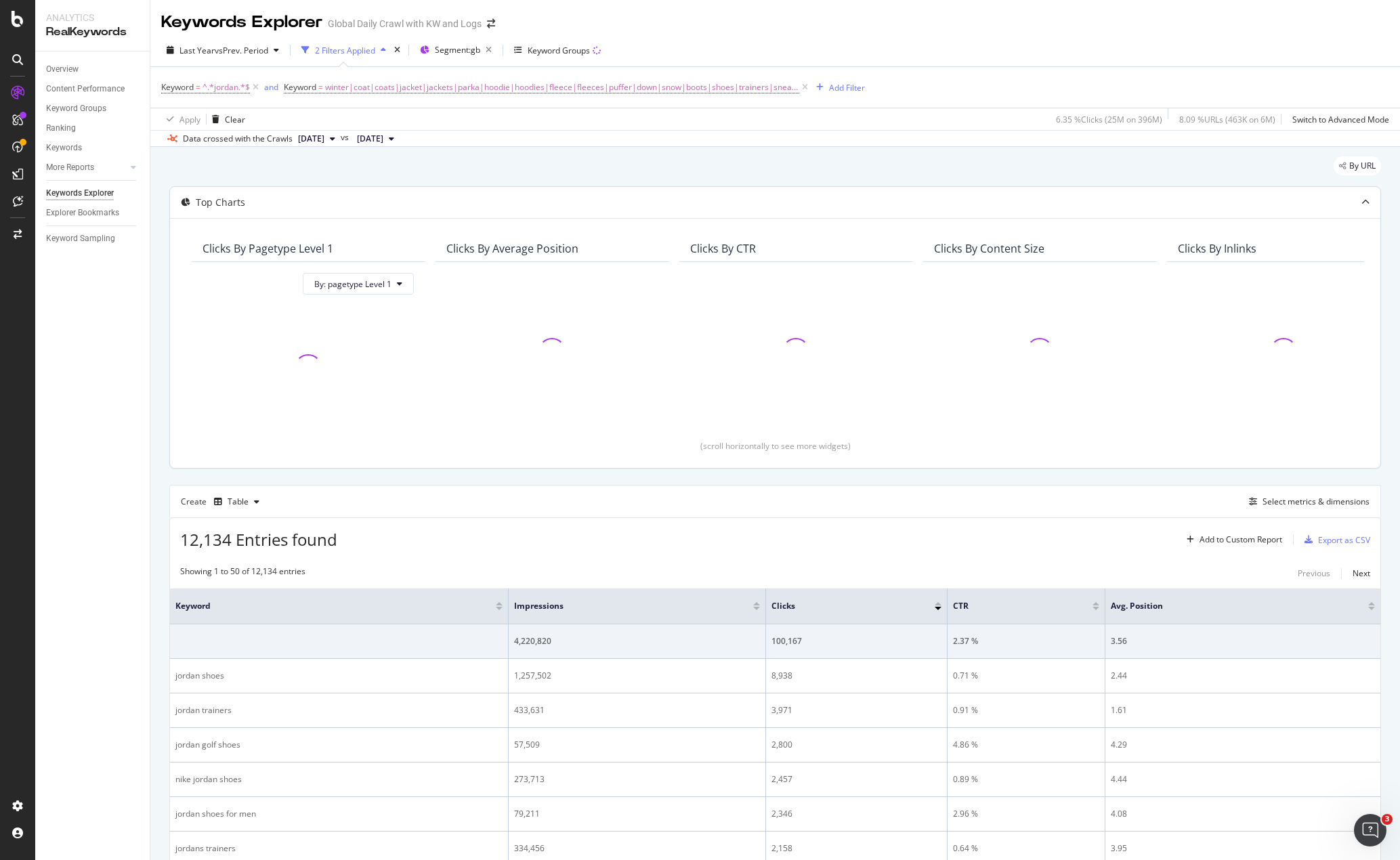
click at [1360, 195] on div at bounding box center [1365, 202] width 29 height 31
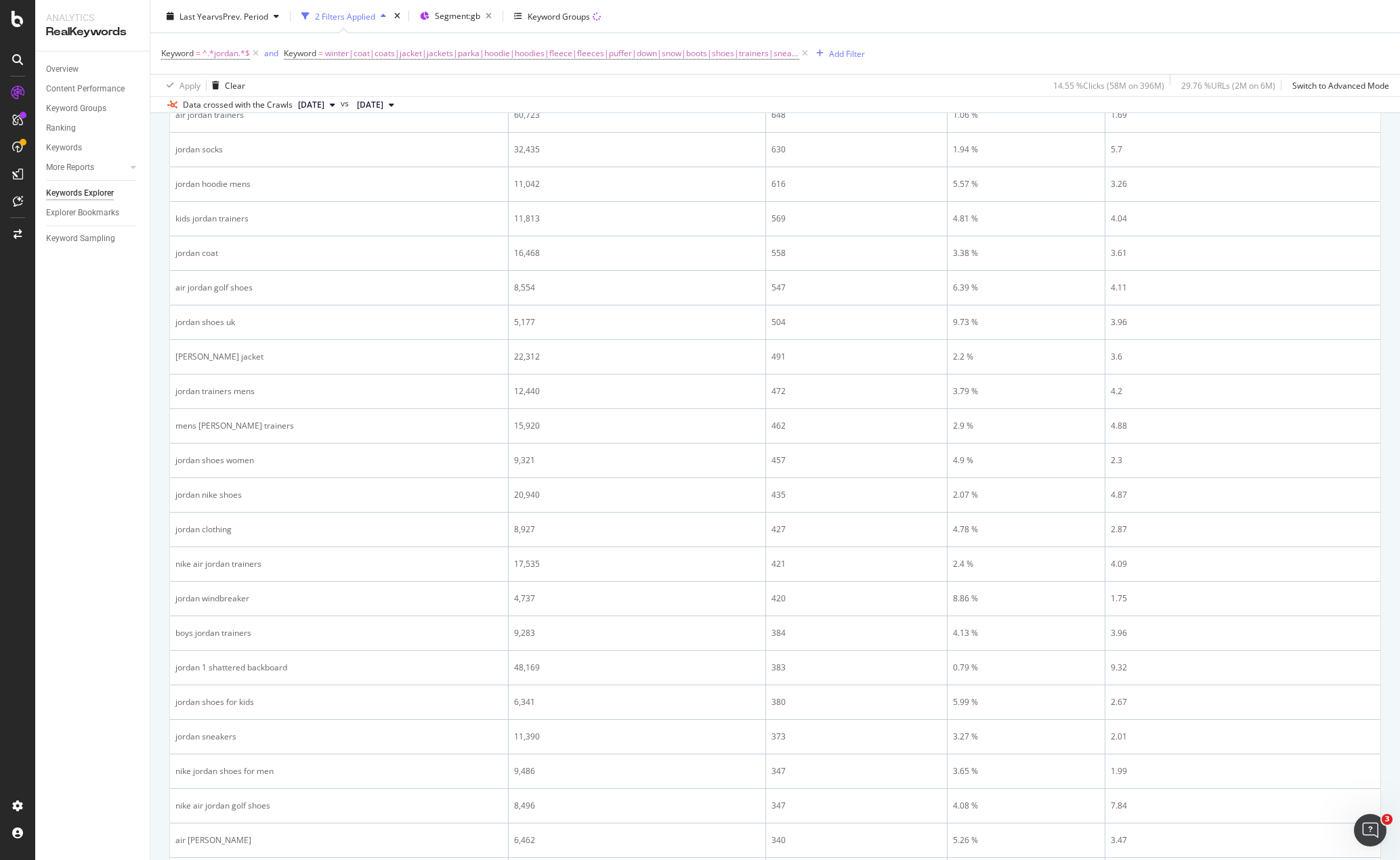
scroll to position [813, 0]
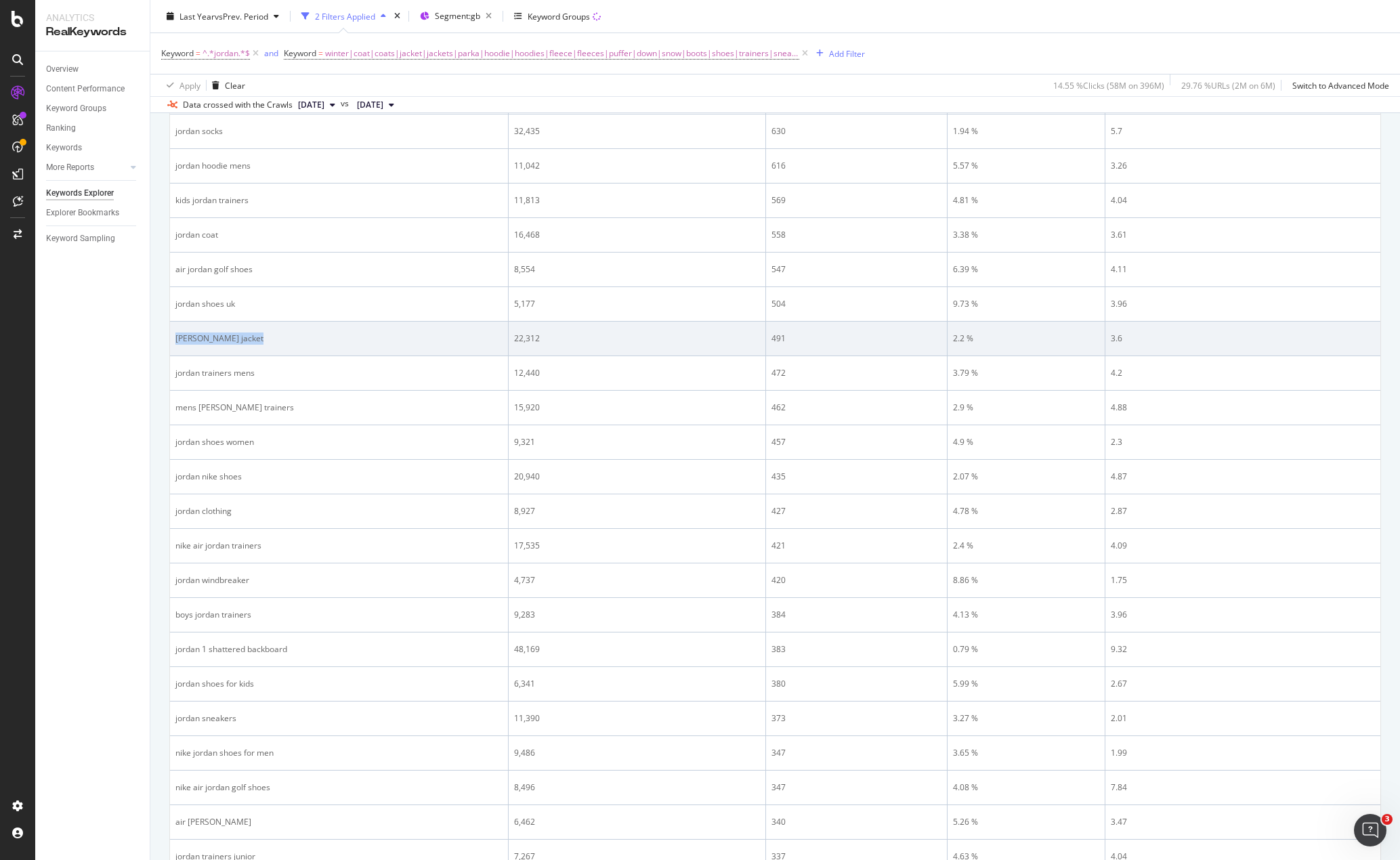
drag, startPoint x: 469, startPoint y: 341, endPoint x: 173, endPoint y: 343, distance: 296.0
click at [173, 343] on td "[PERSON_NAME] jacket" at bounding box center [340, 339] width 339 height 34
copy div "[PERSON_NAME] jacket"
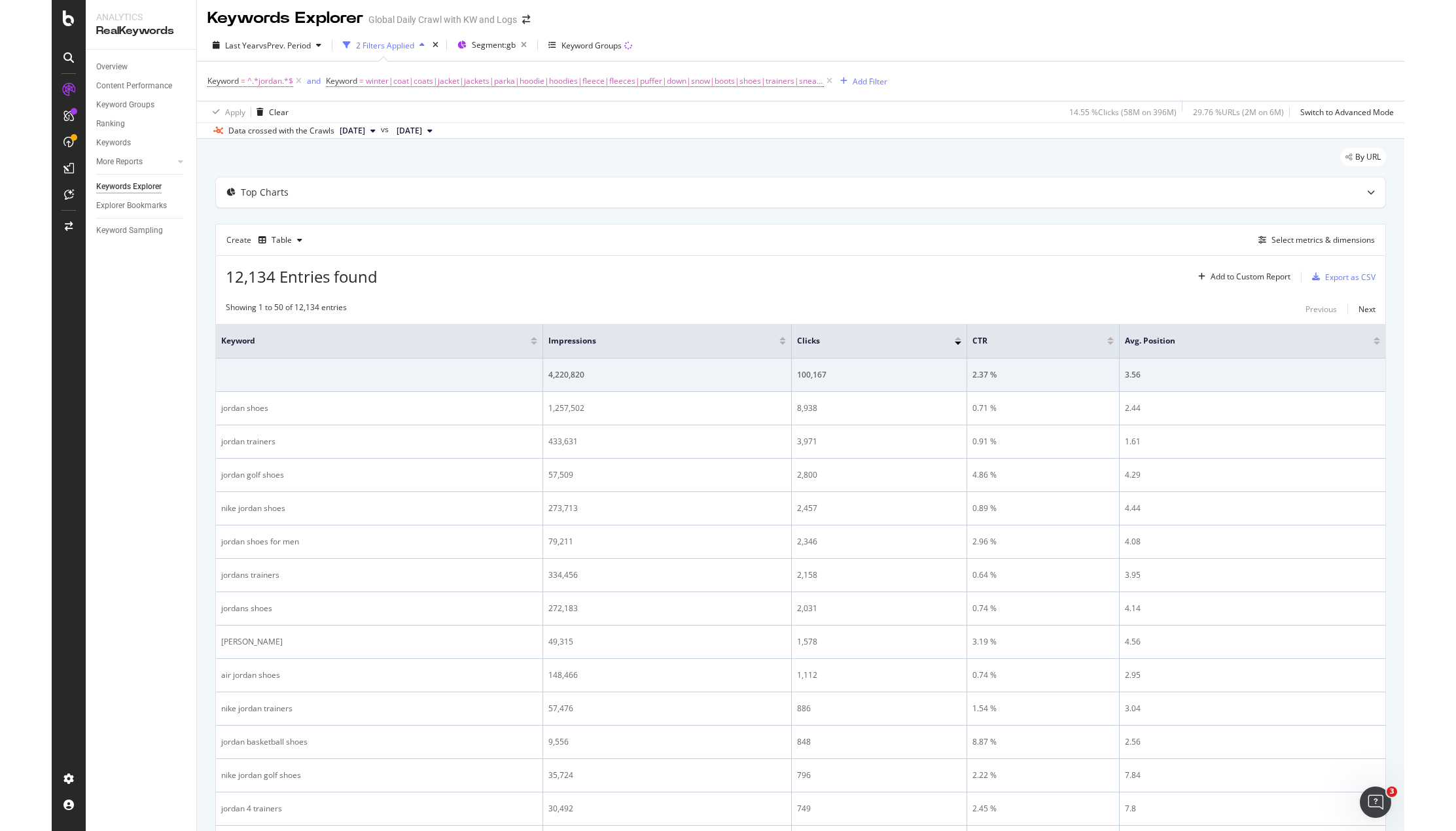
scroll to position [0, 0]
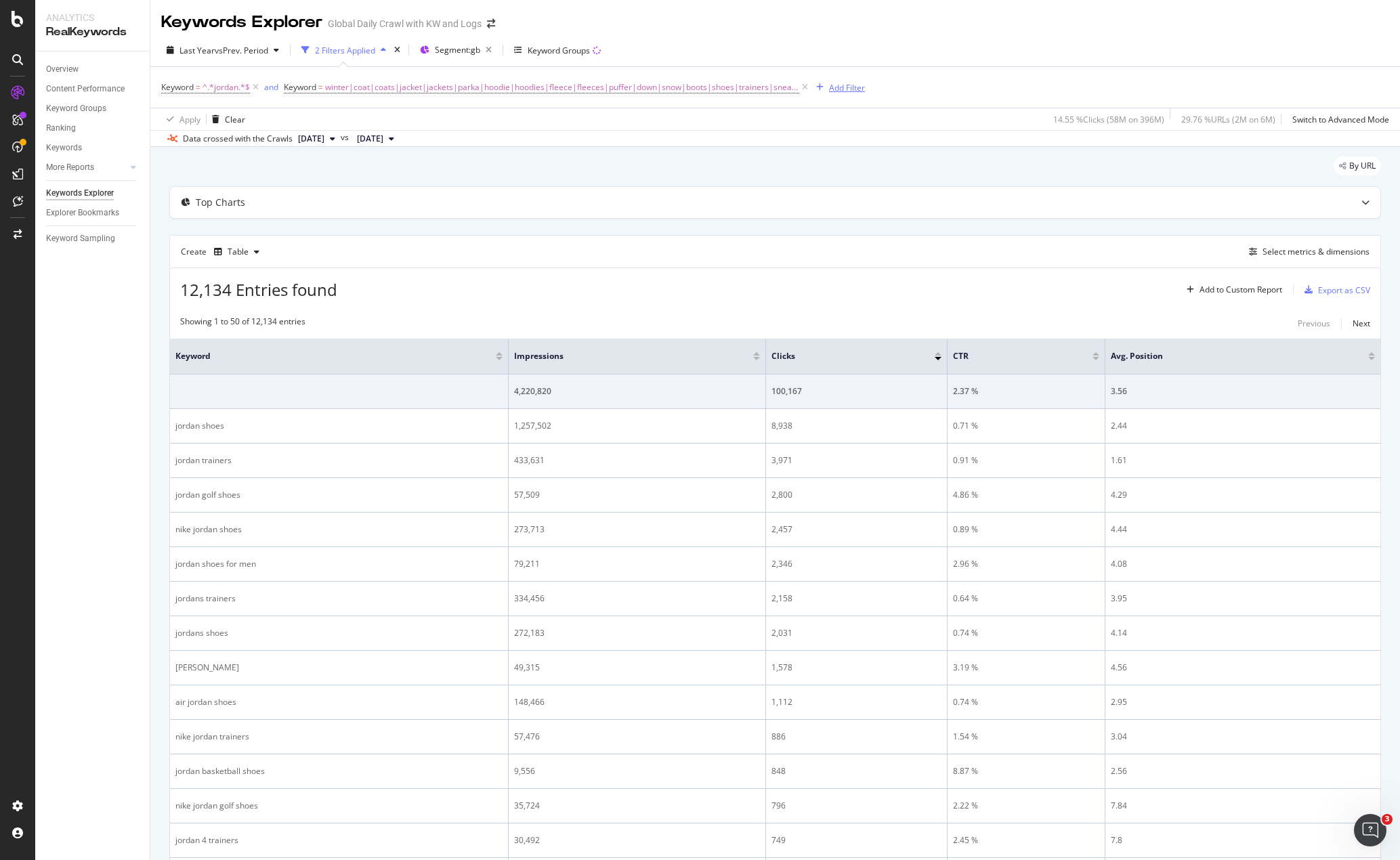
click at [846, 87] on div "Add Filter" at bounding box center [847, 88] width 36 height 11
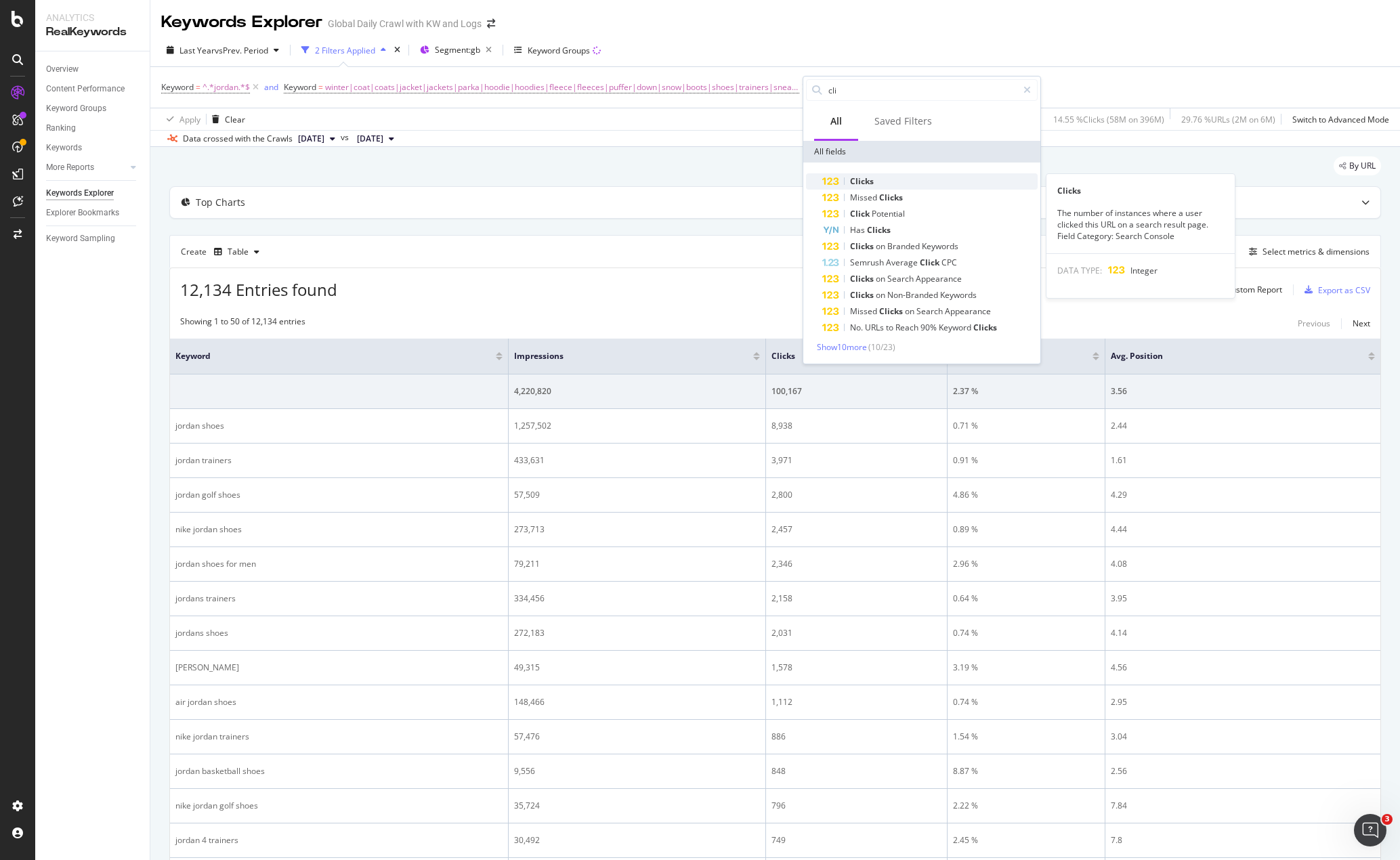
type input "cli"
click at [864, 177] on span "Clicks" at bounding box center [861, 181] width 24 height 11
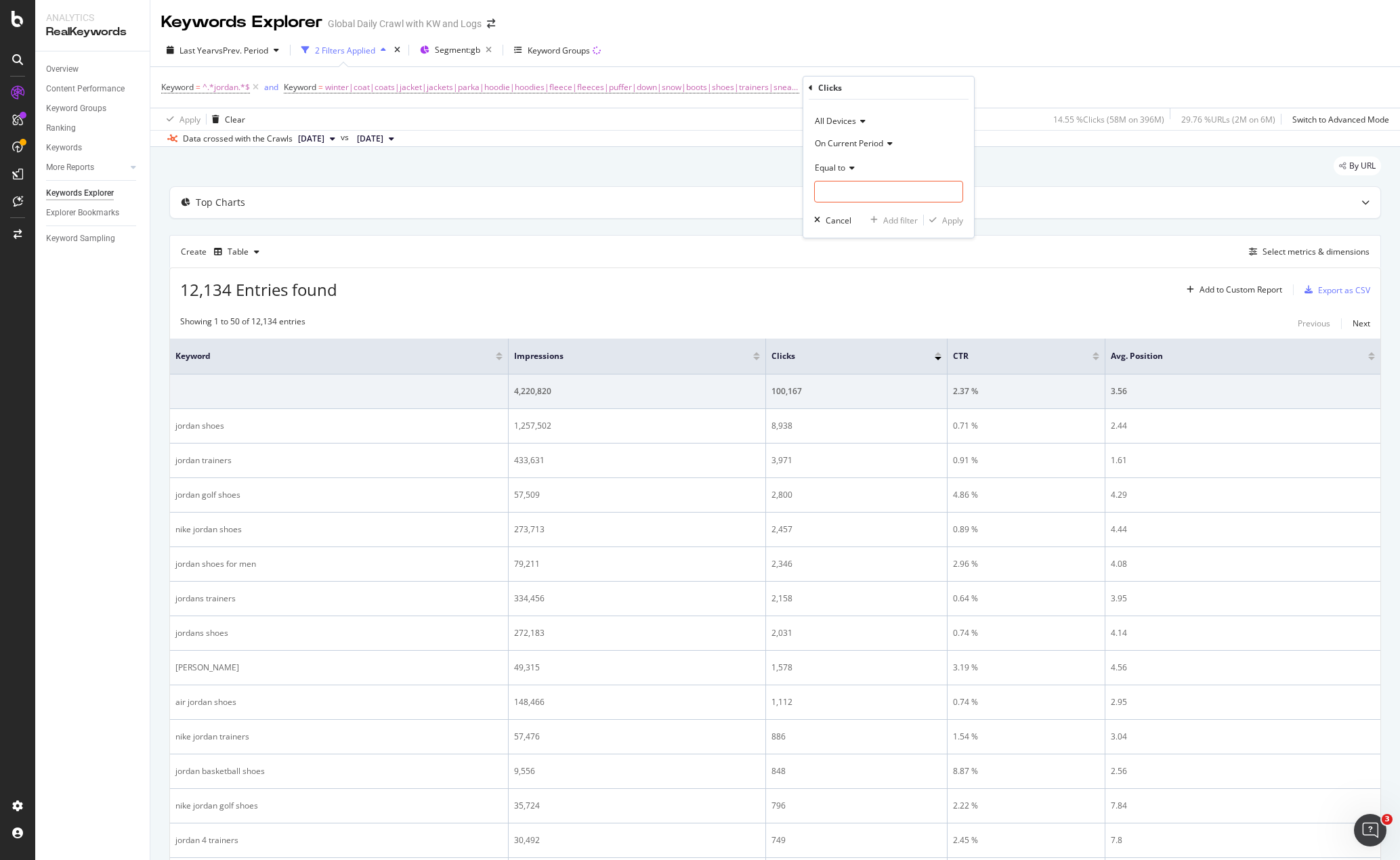
click at [824, 171] on span "Equal to" at bounding box center [830, 167] width 30 height 11
click at [843, 265] on span "Greater than" at bounding box center [845, 266] width 49 height 11
click at [850, 189] on input "number" at bounding box center [888, 191] width 149 height 22
type input "10"
click at [963, 220] on div "Apply" at bounding box center [952, 220] width 21 height 11
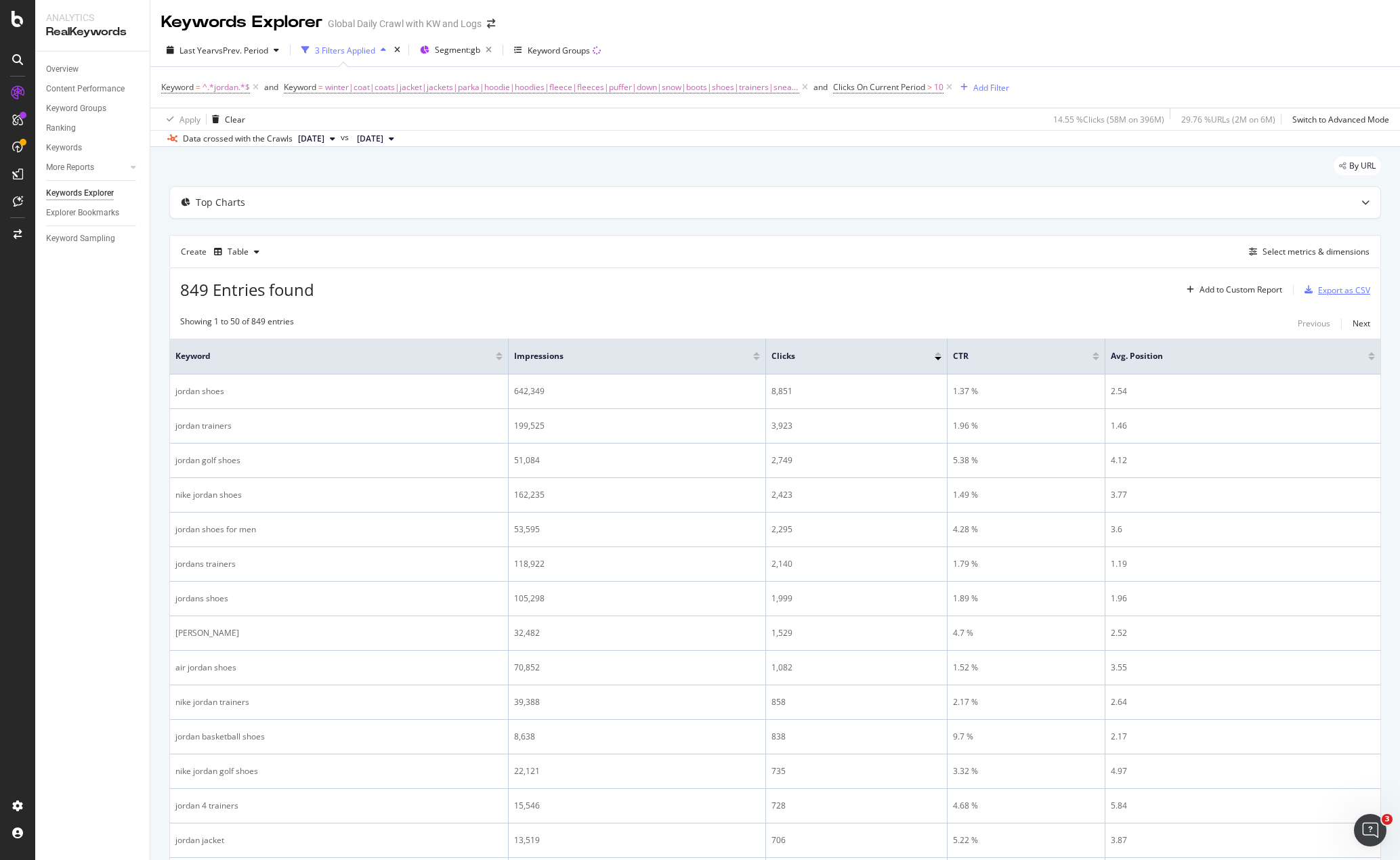
click at [1318, 289] on div "Export as CSV" at bounding box center [1343, 290] width 52 height 11
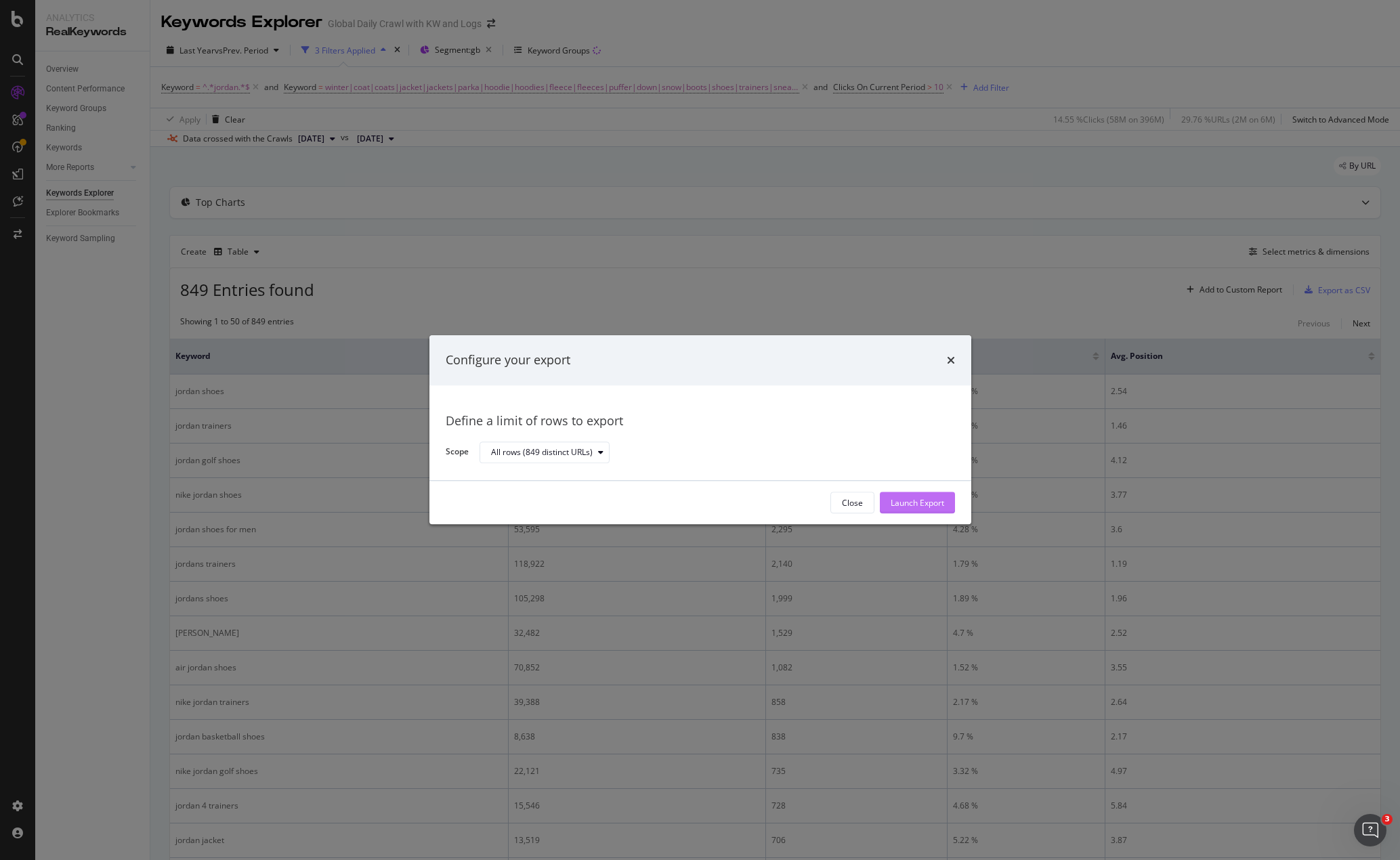
click at [901, 499] on div "Launch Export" at bounding box center [917, 502] width 54 height 11
